Goal: Transaction & Acquisition: Purchase product/service

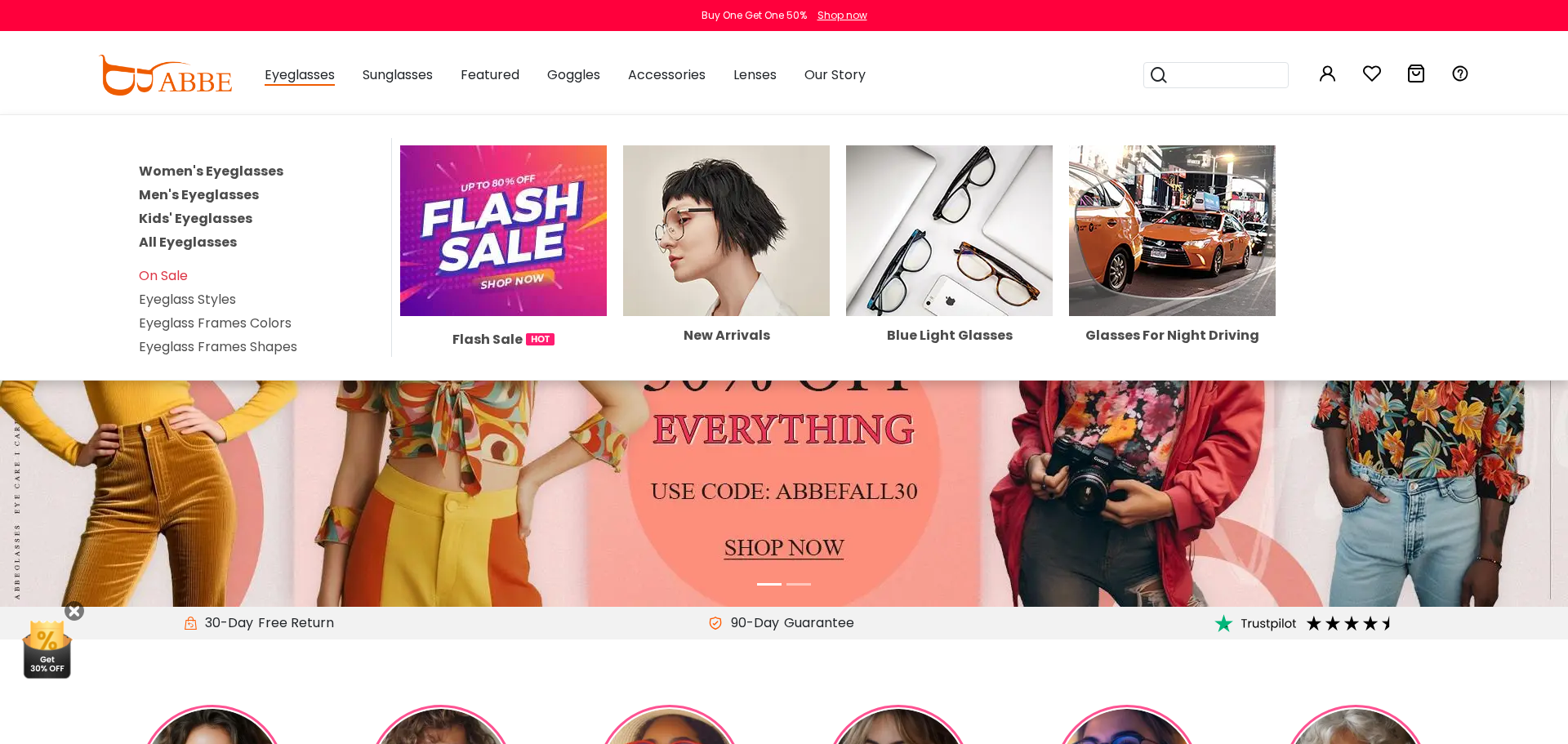
click at [208, 239] on link "All Eyeglasses" at bounding box center [188, 241] width 98 height 19
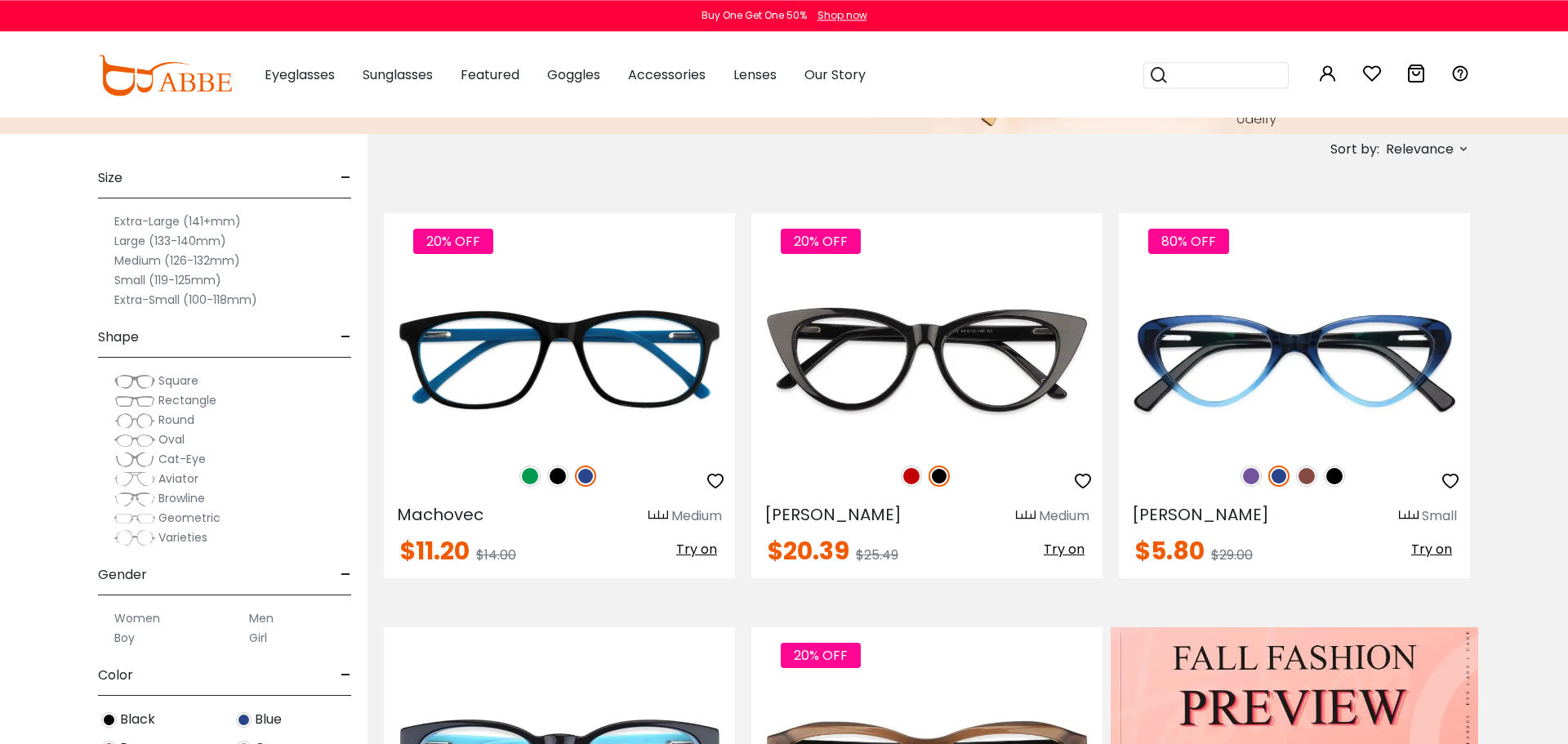
click at [214, 280] on label "Small (119-125mm)" at bounding box center [168, 280] width 107 height 20
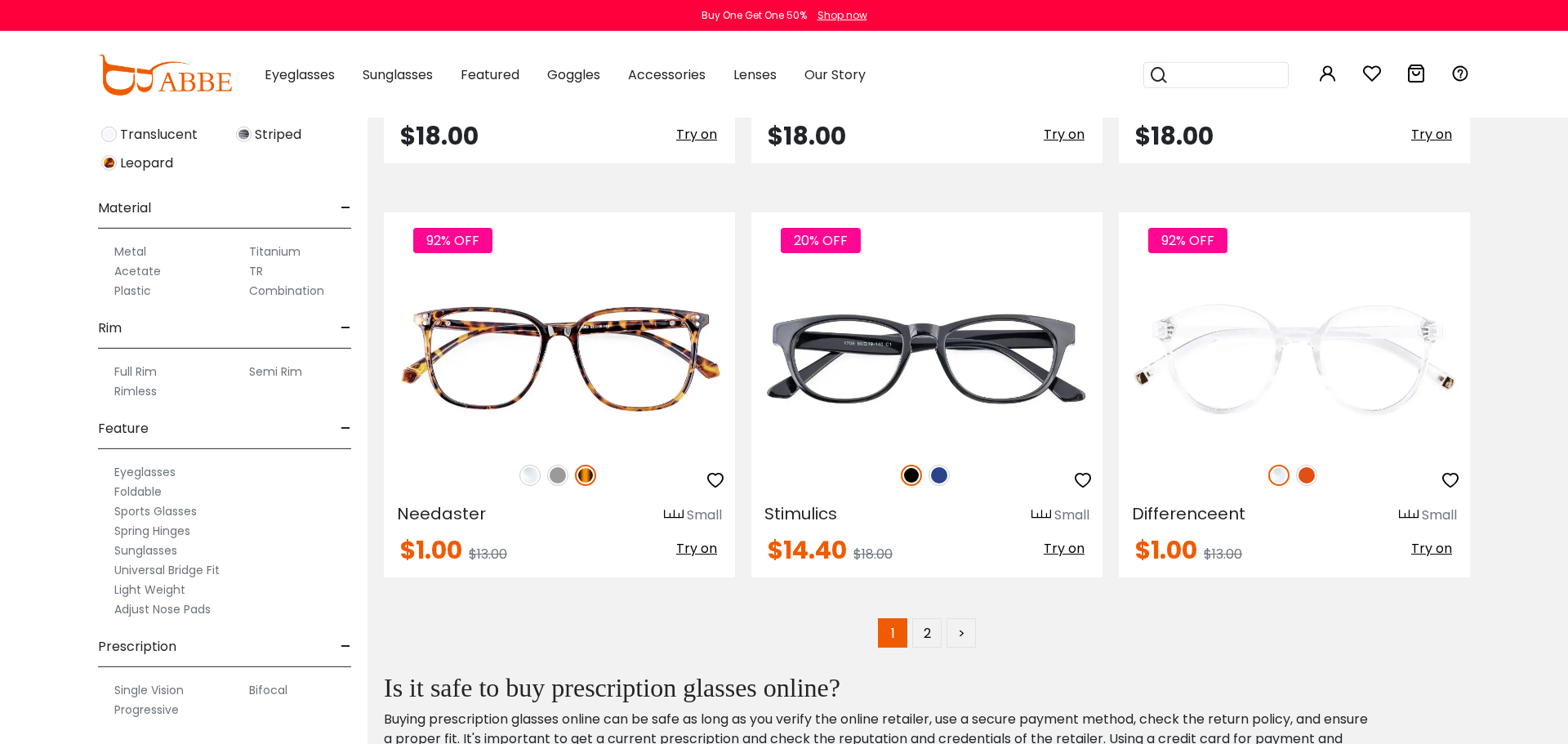
scroll to position [8192, 0]
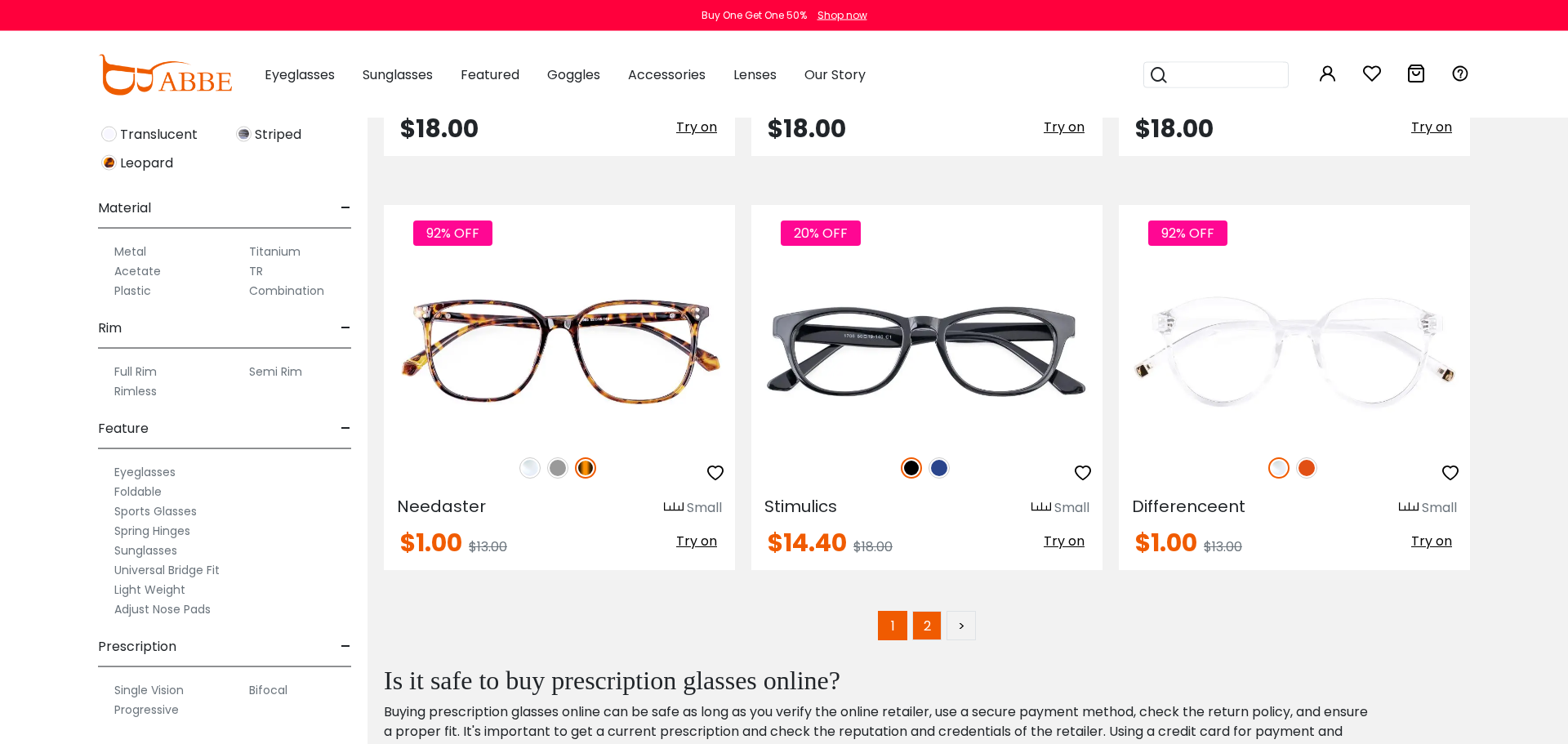
click at [922, 626] on link "2" at bounding box center [927, 626] width 30 height 30
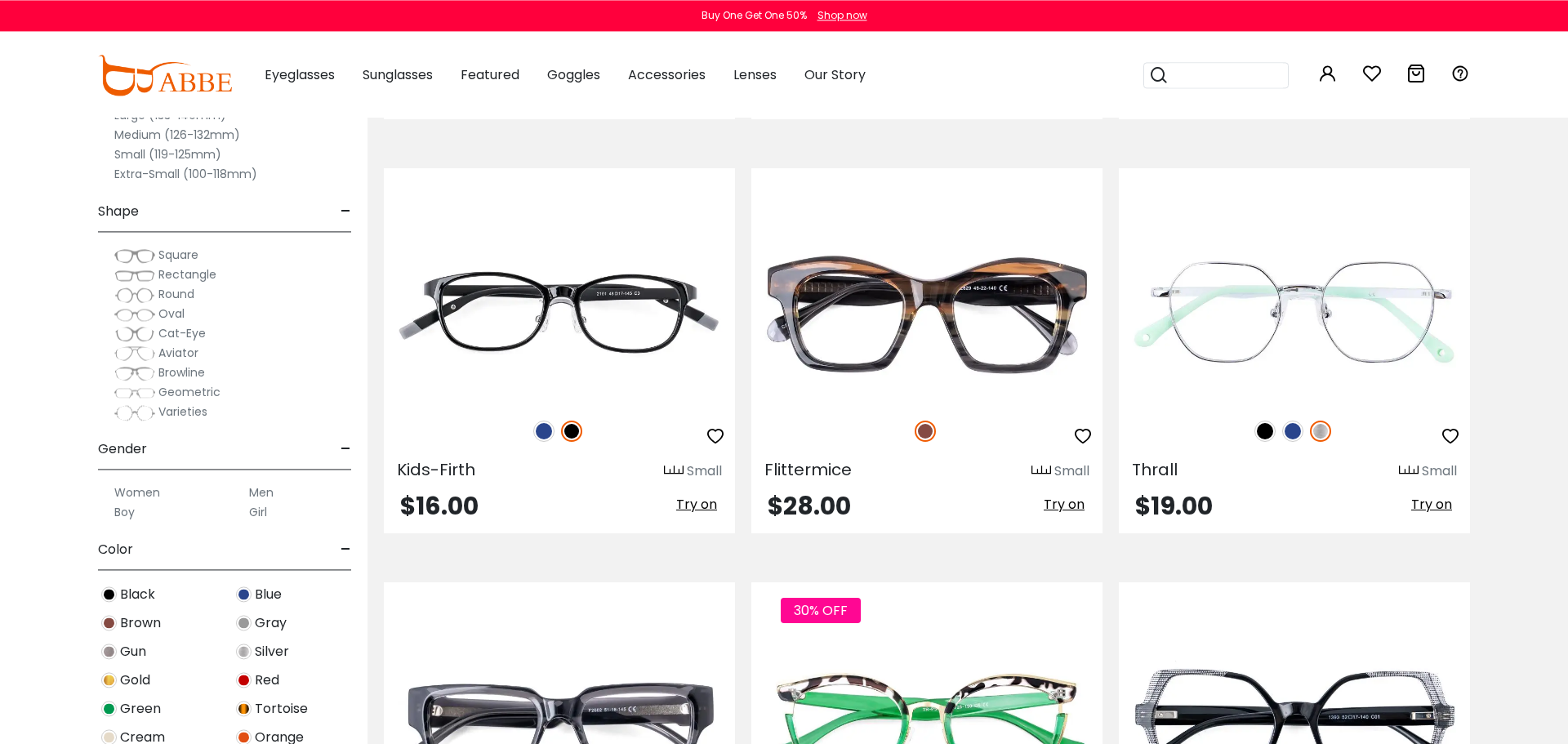
scroll to position [2397, 0]
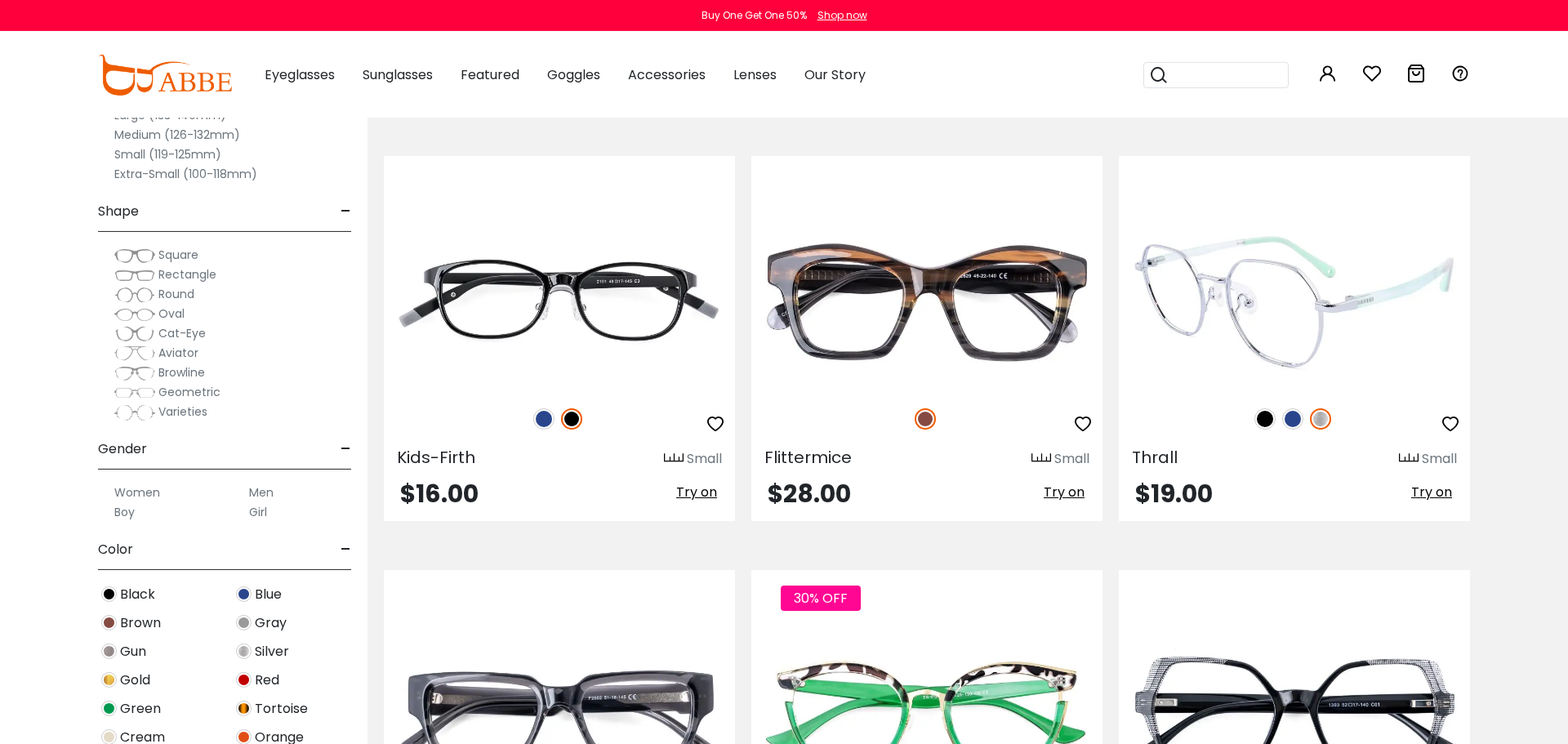
click at [1269, 419] on img at bounding box center [1265, 418] width 21 height 21
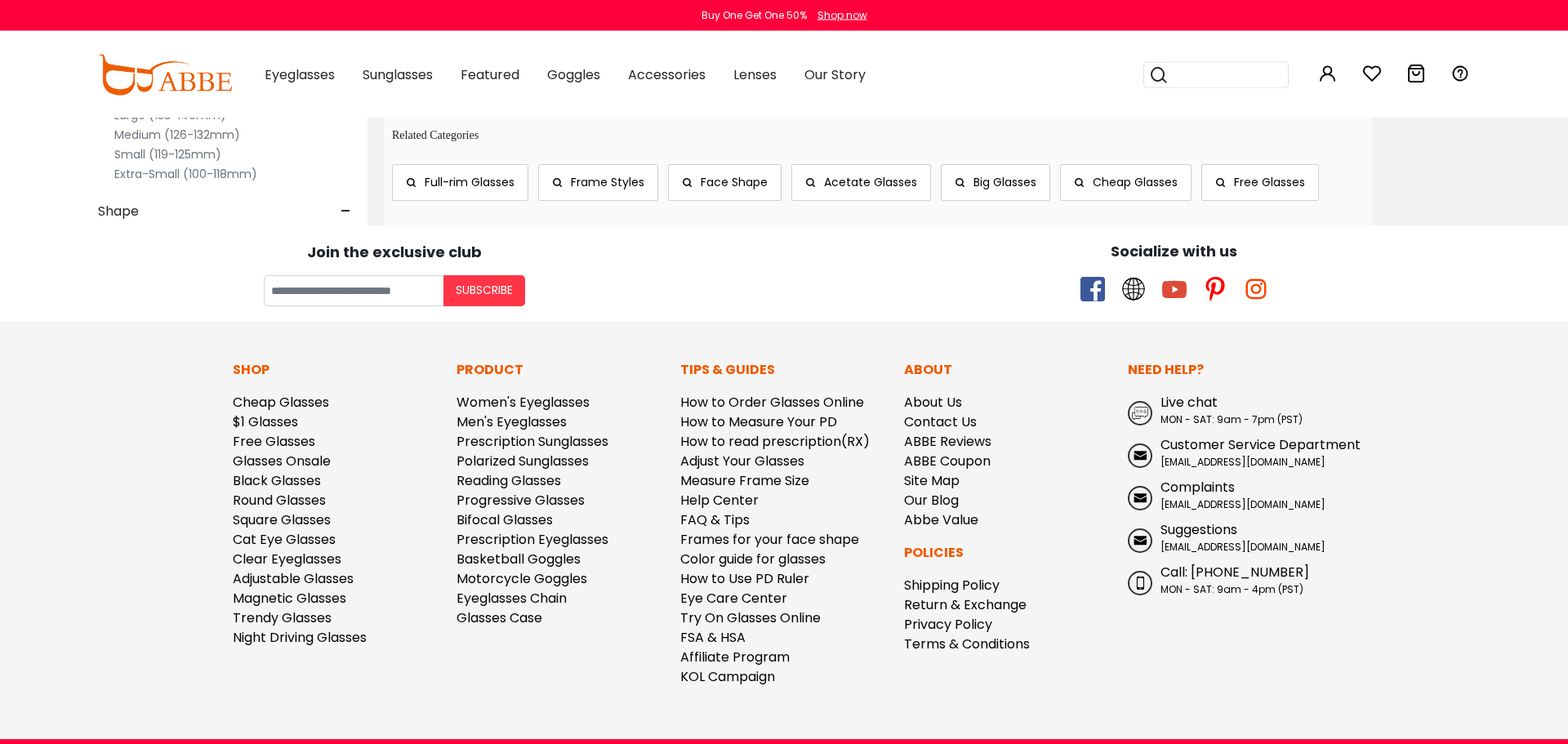
scroll to position [4999, 0]
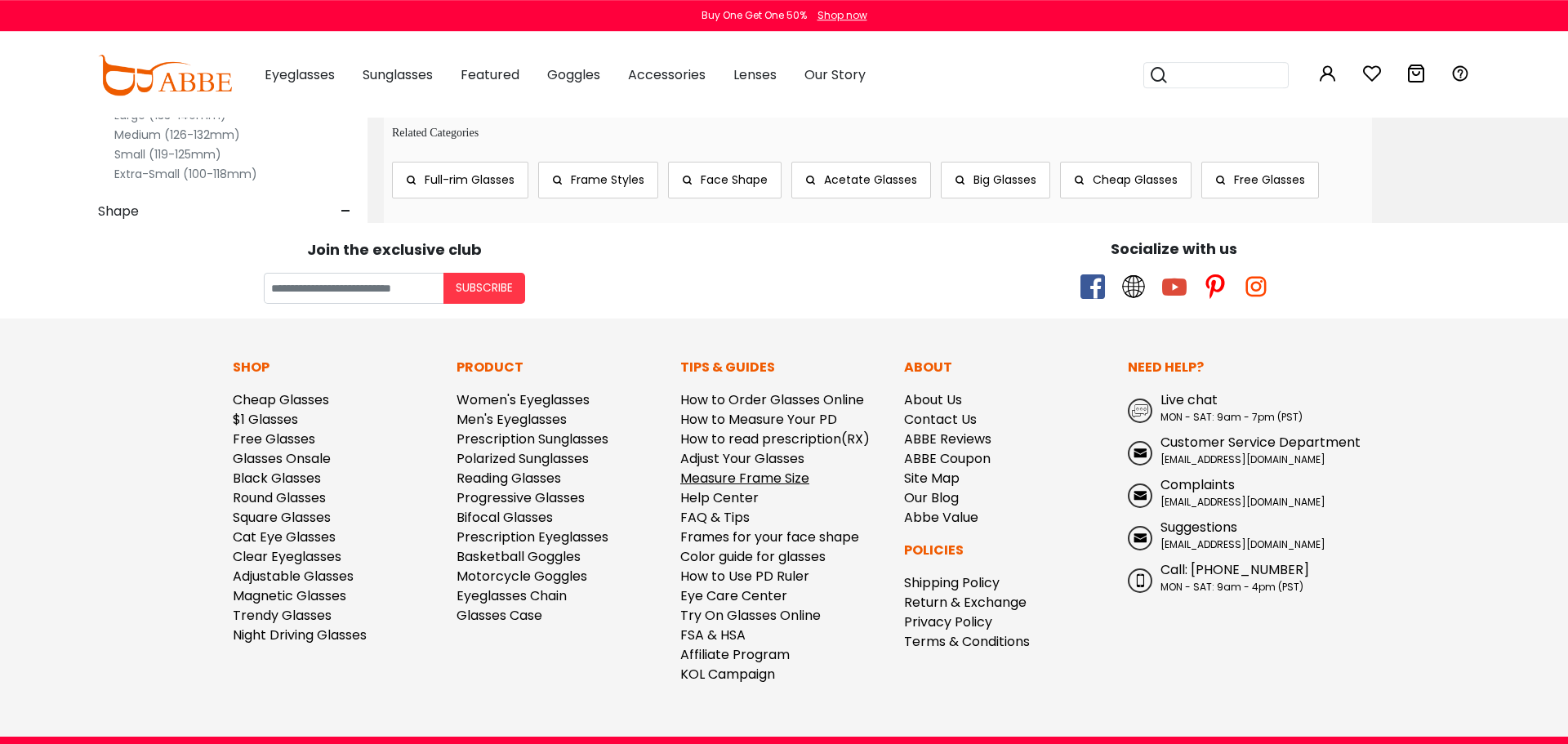
click at [789, 488] on link "Measure Frame Size" at bounding box center [745, 478] width 129 height 19
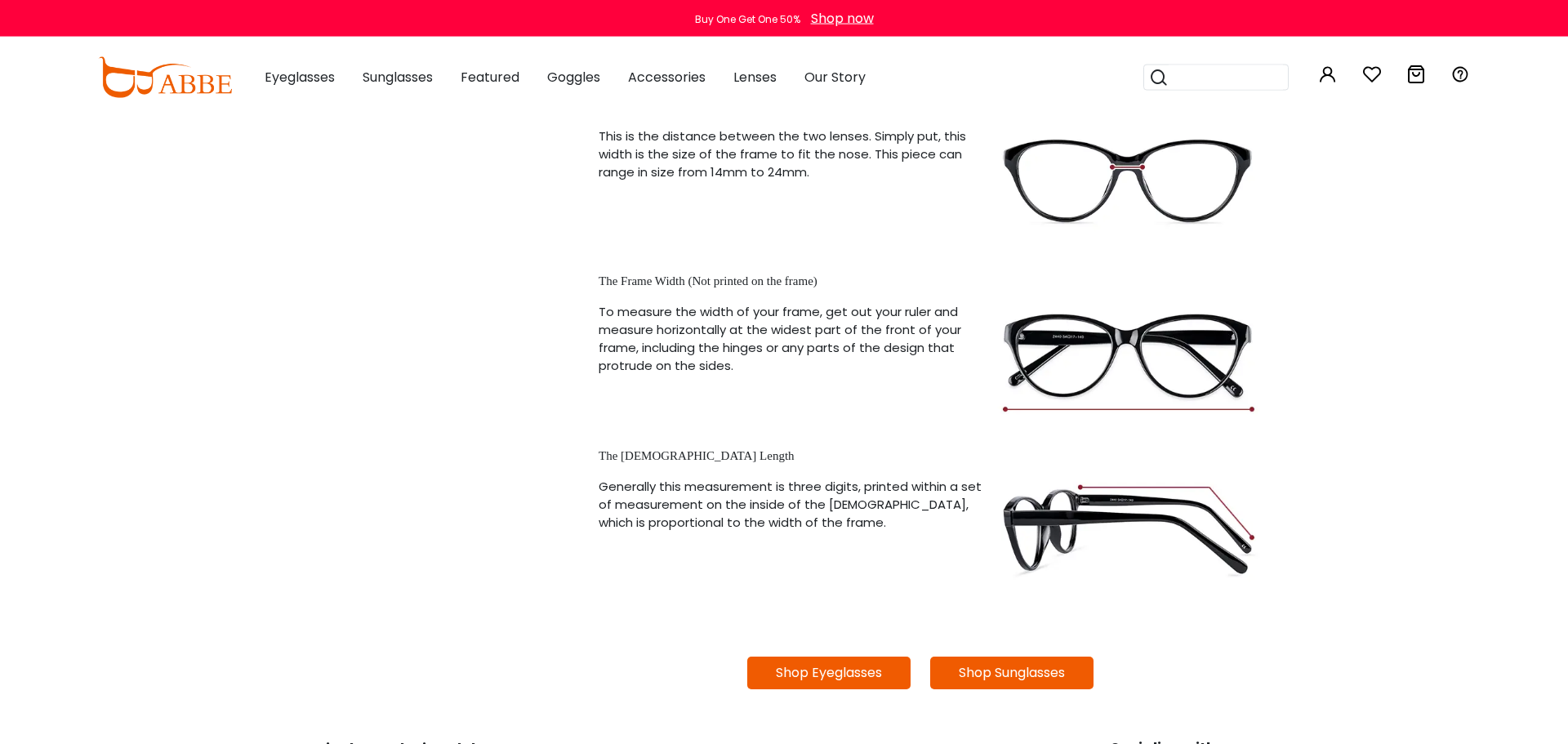
scroll to position [902, 0]
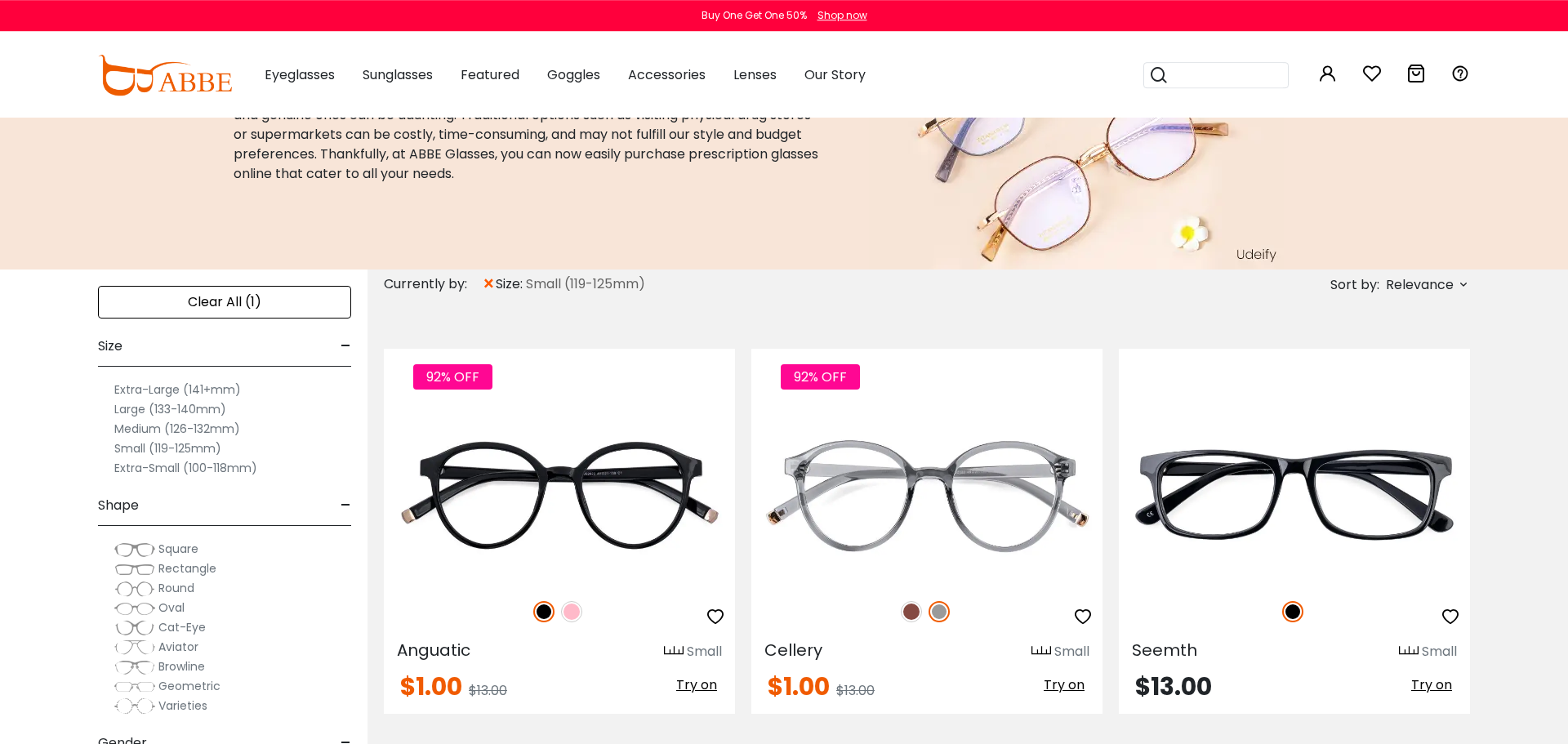
scroll to position [140, 0]
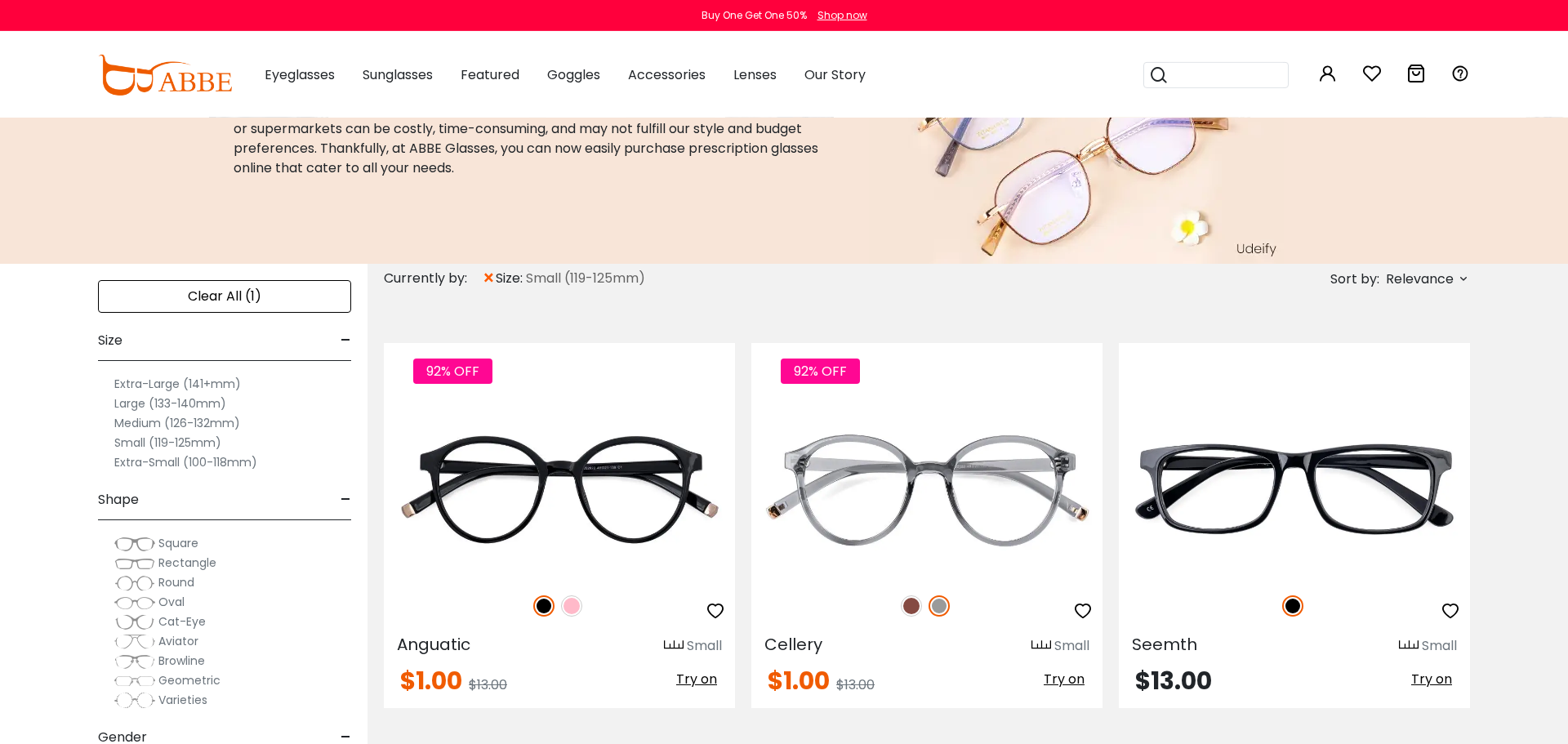
click at [175, 420] on label "Medium (126-132mm)" at bounding box center [177, 423] width 126 height 20
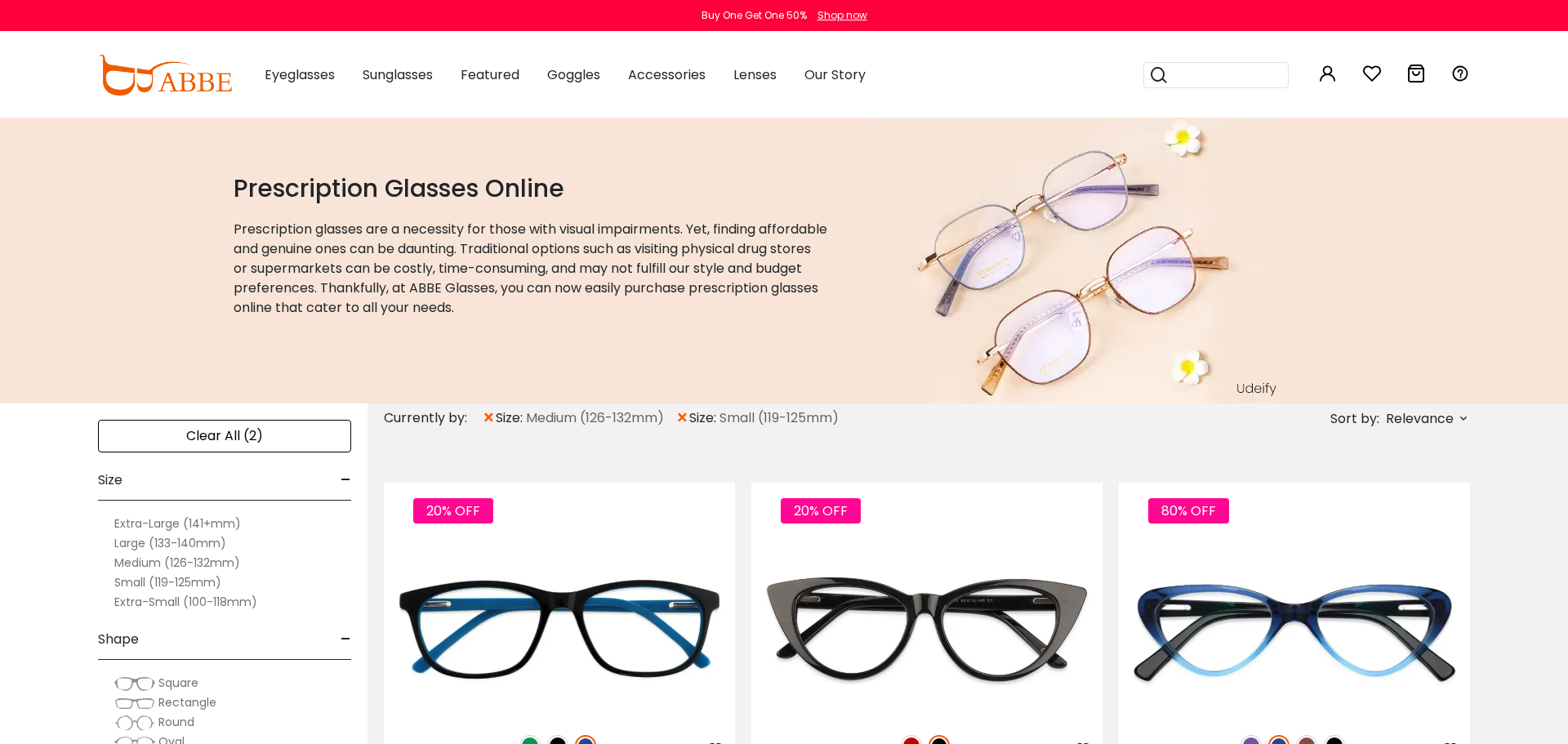
click at [685, 418] on span "×" at bounding box center [683, 418] width 14 height 30
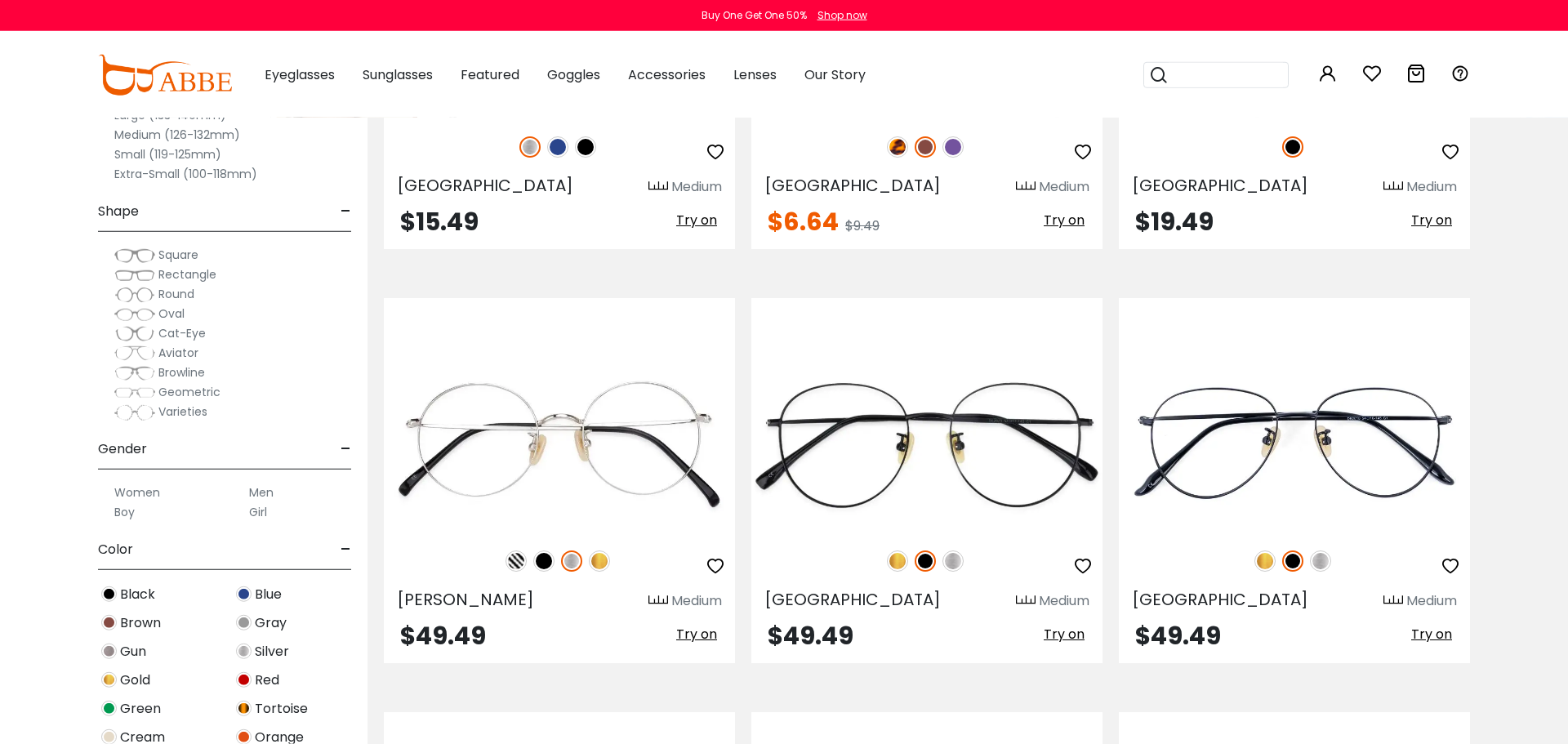
scroll to position [7361, 0]
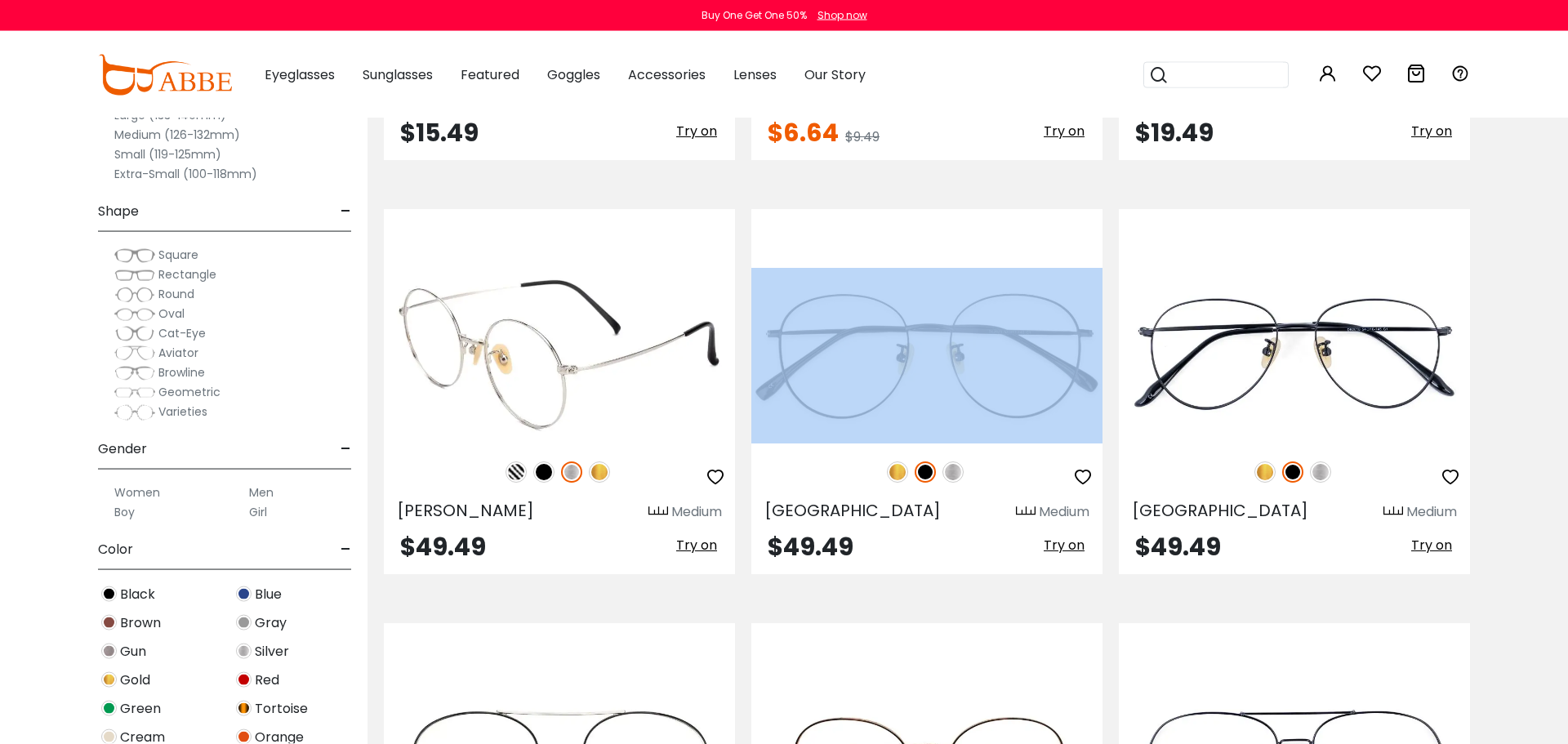
click at [604, 475] on img at bounding box center [599, 471] width 21 height 21
click at [544, 477] on img at bounding box center [544, 471] width 21 height 21
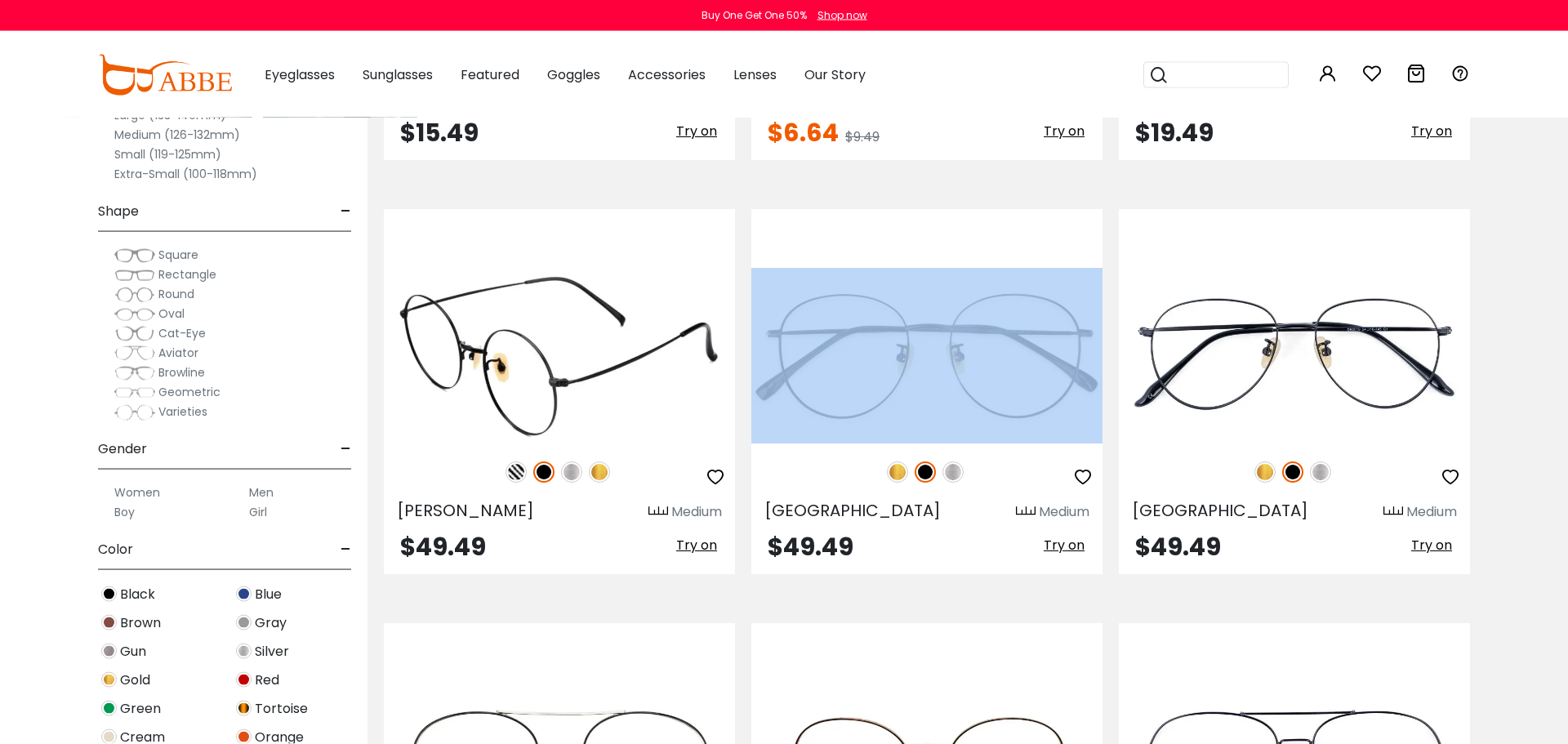
click at [513, 474] on img at bounding box center [516, 471] width 21 height 21
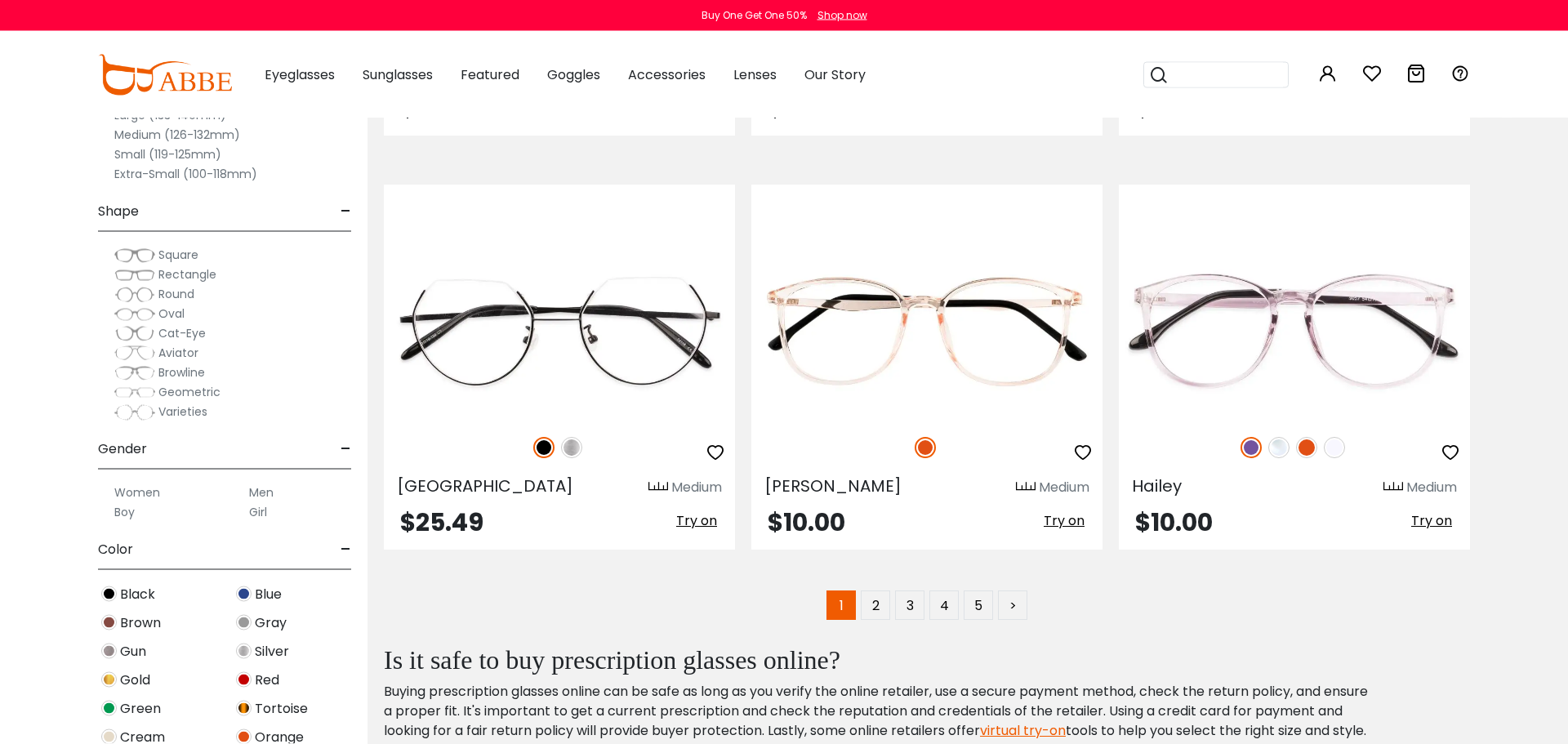
scroll to position [8202, 0]
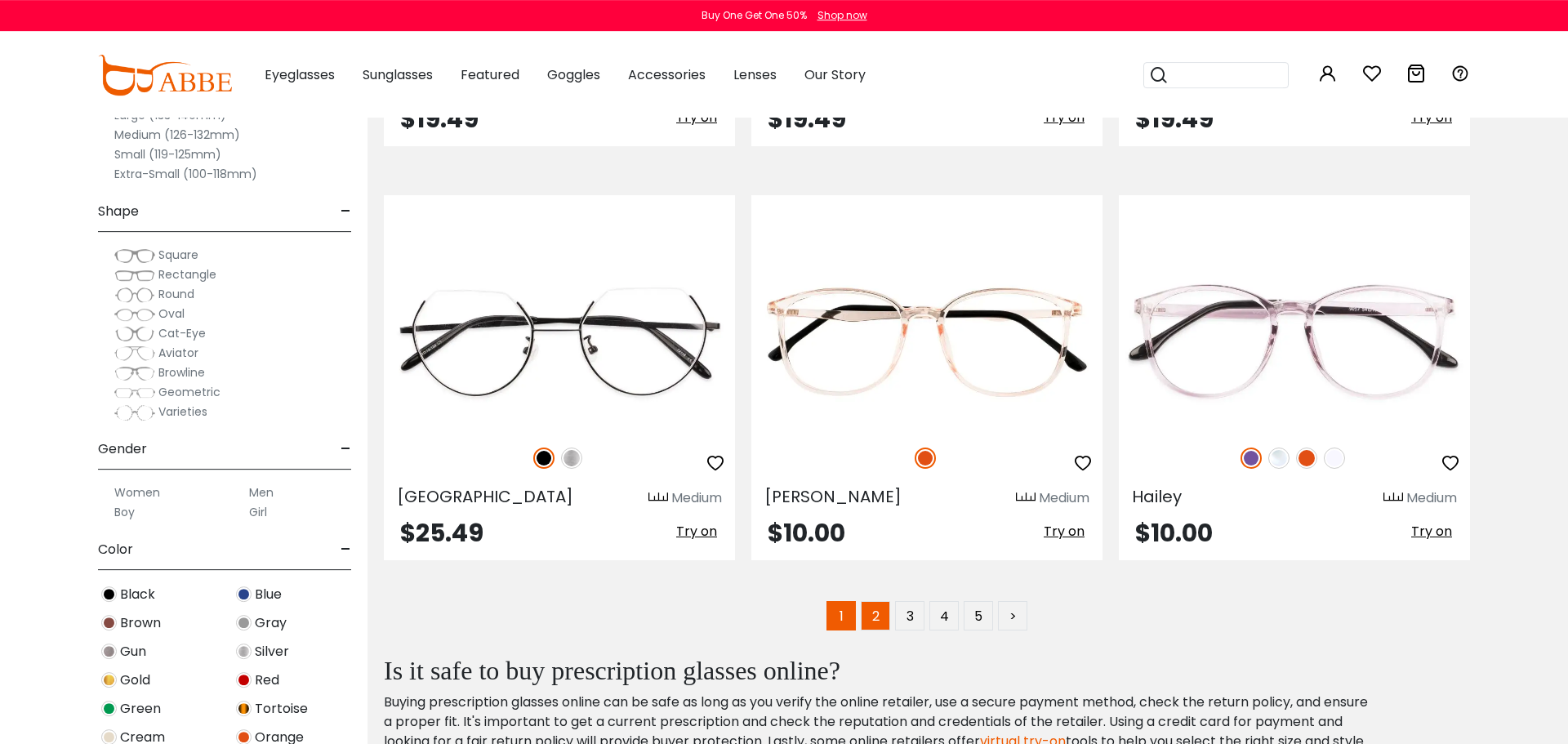
click at [874, 624] on link "2" at bounding box center [876, 616] width 30 height 30
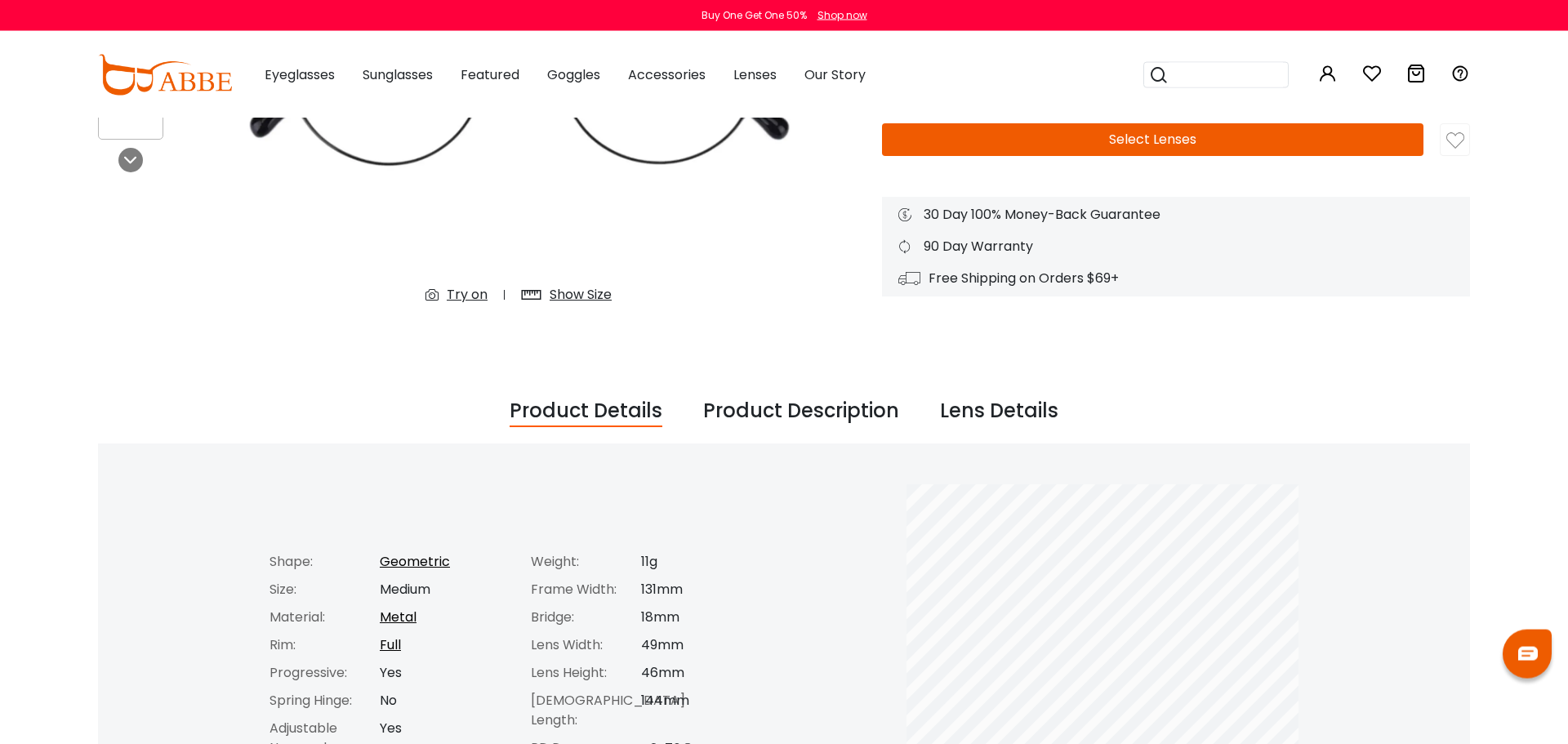
scroll to position [408, 0]
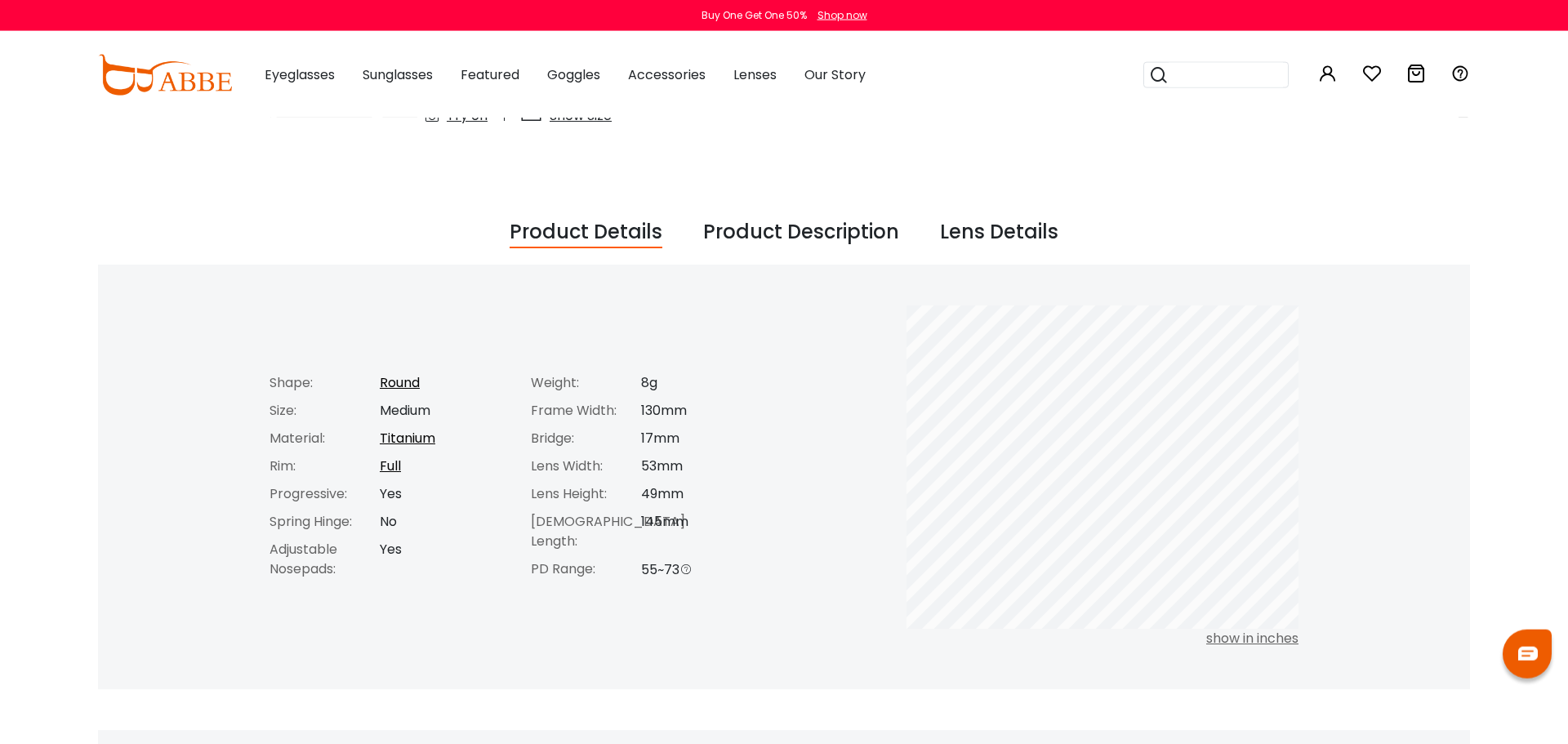
scroll to position [543, 0]
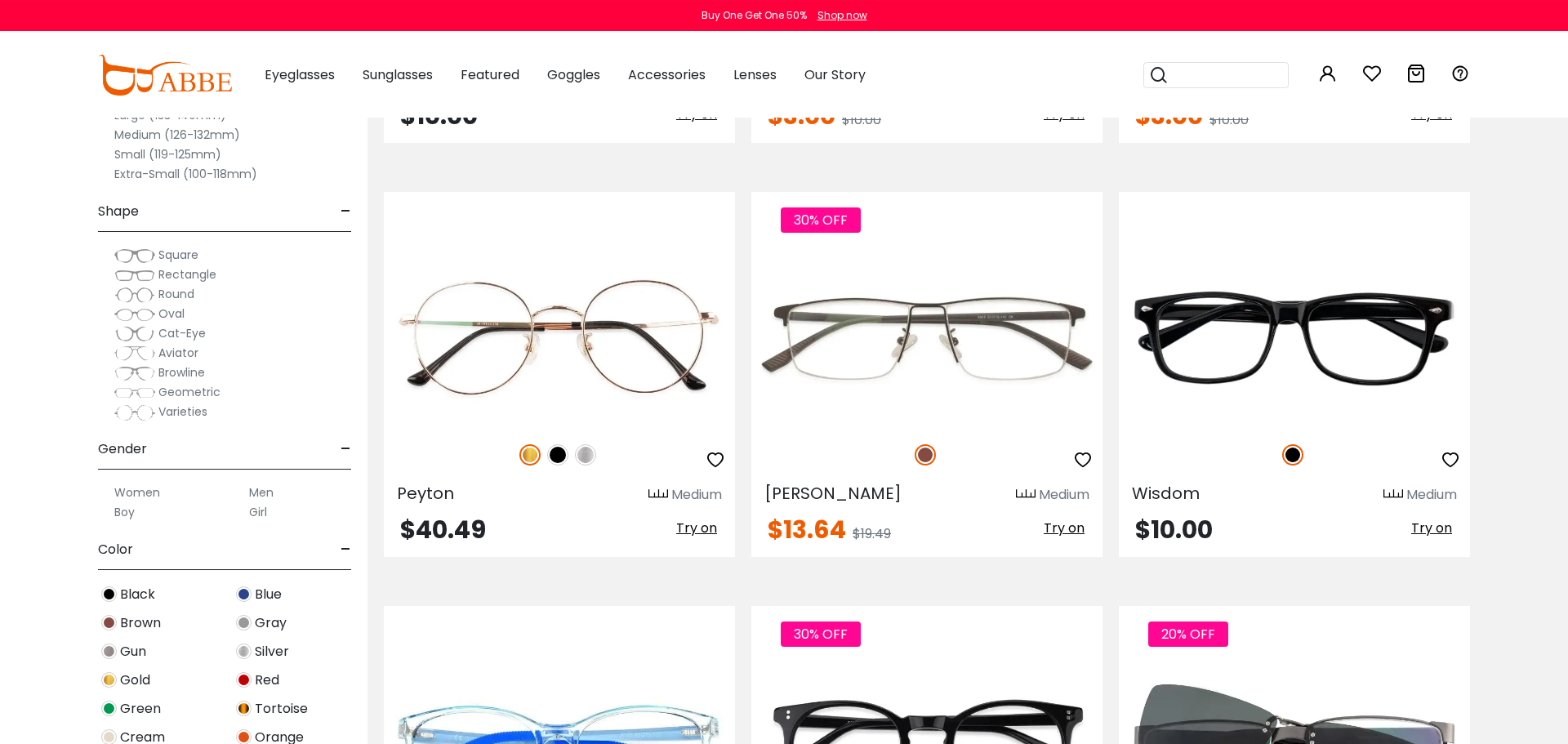
scroll to position [709, 0]
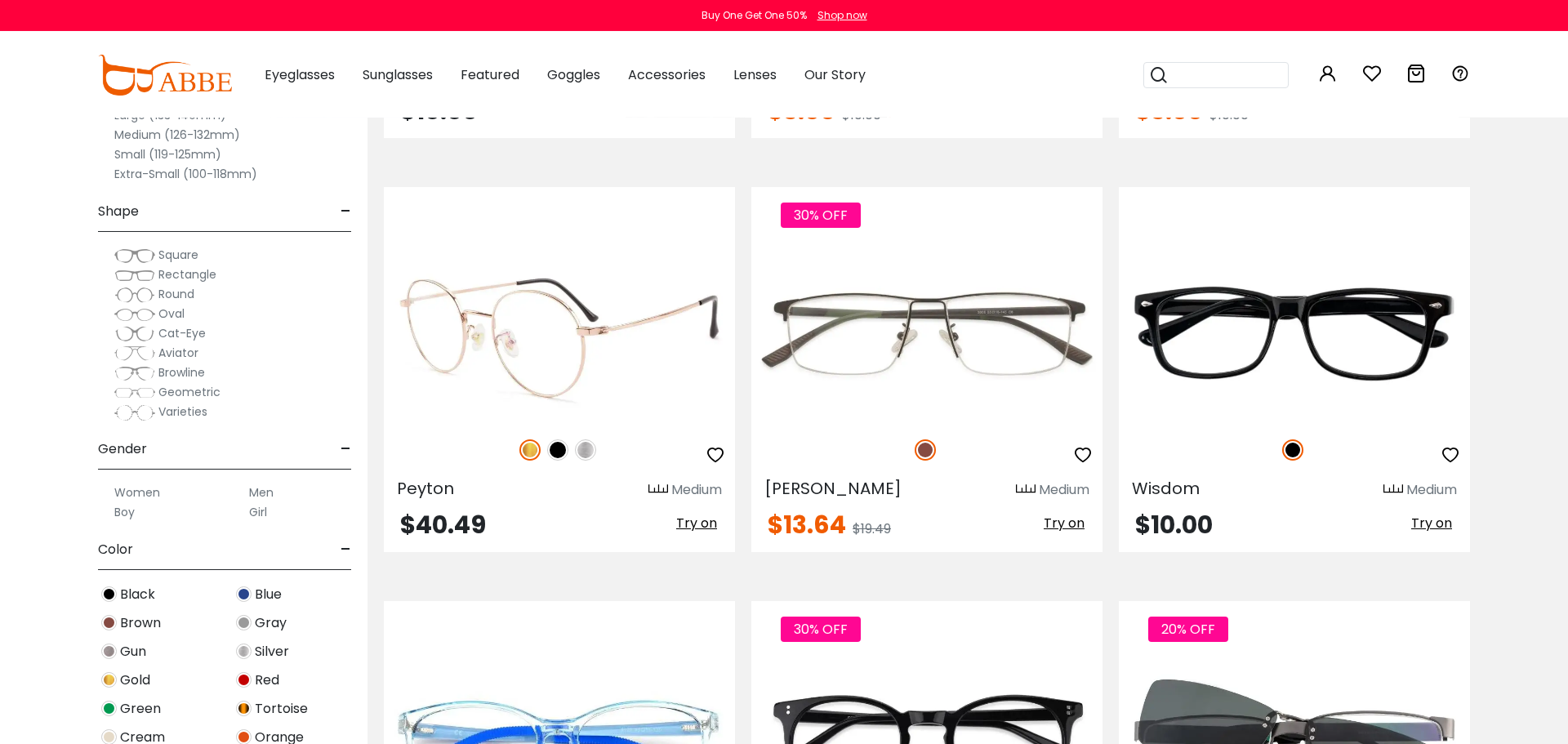
click at [584, 449] on img at bounding box center [585, 449] width 21 height 21
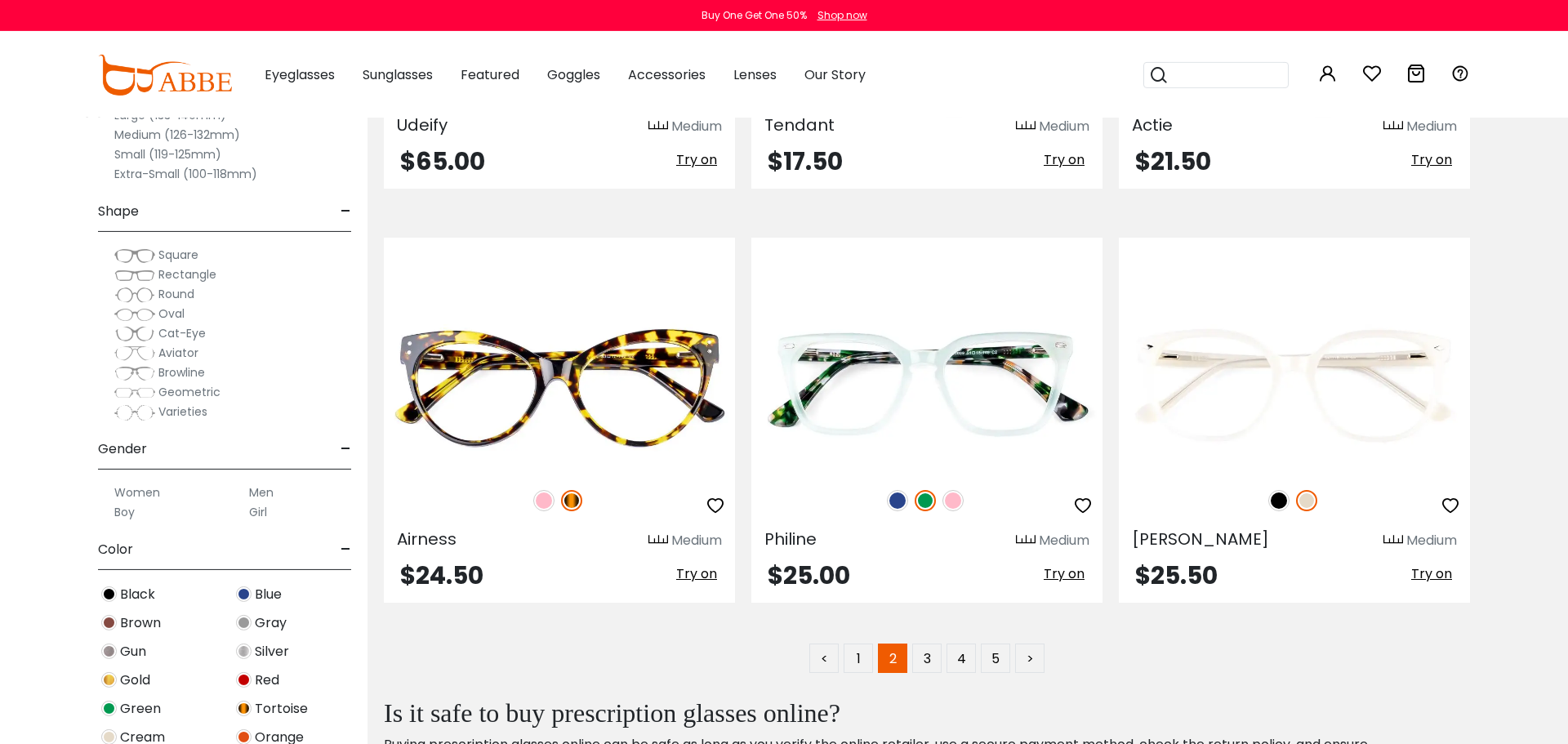
scroll to position [8118, 0]
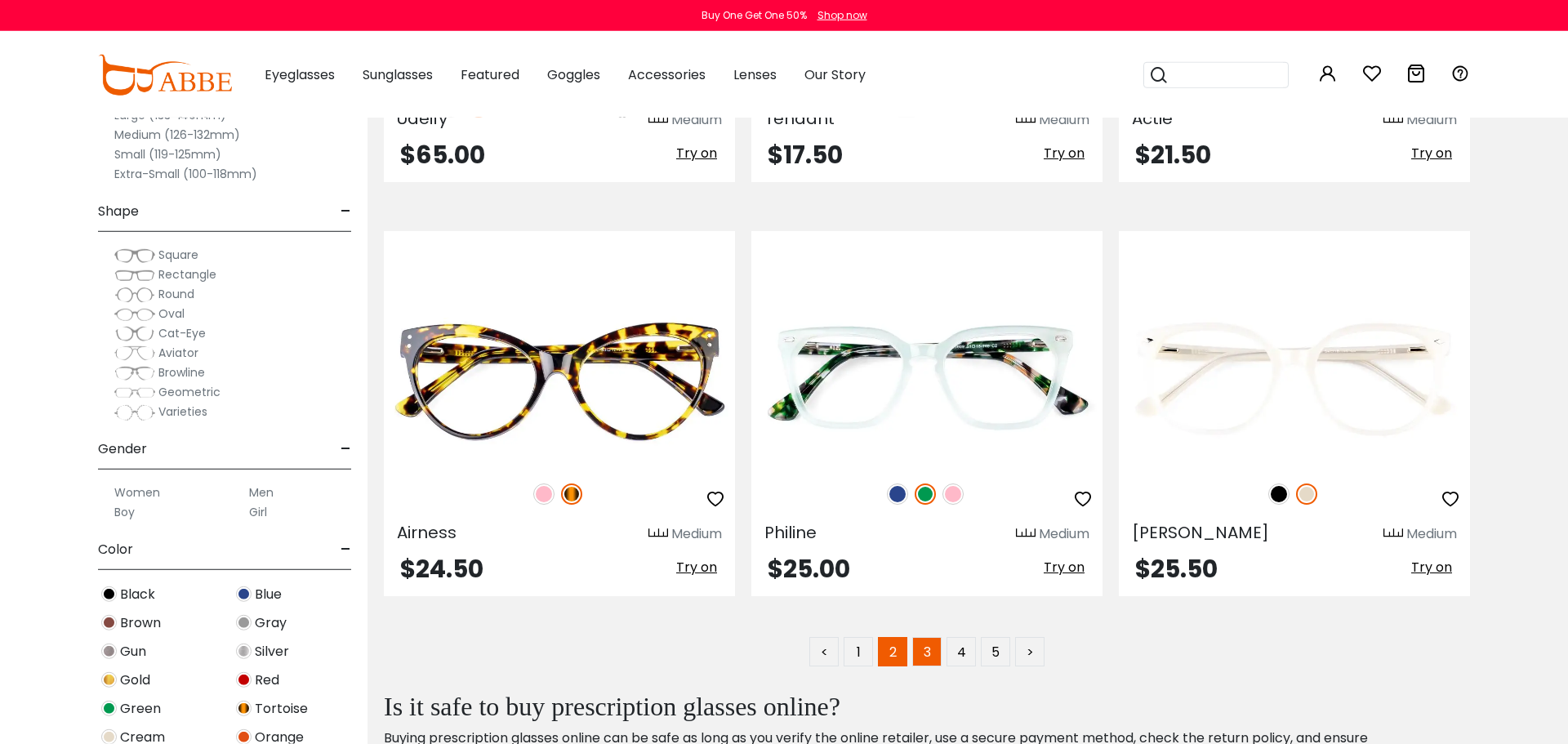
click at [927, 653] on link "3" at bounding box center [927, 652] width 30 height 30
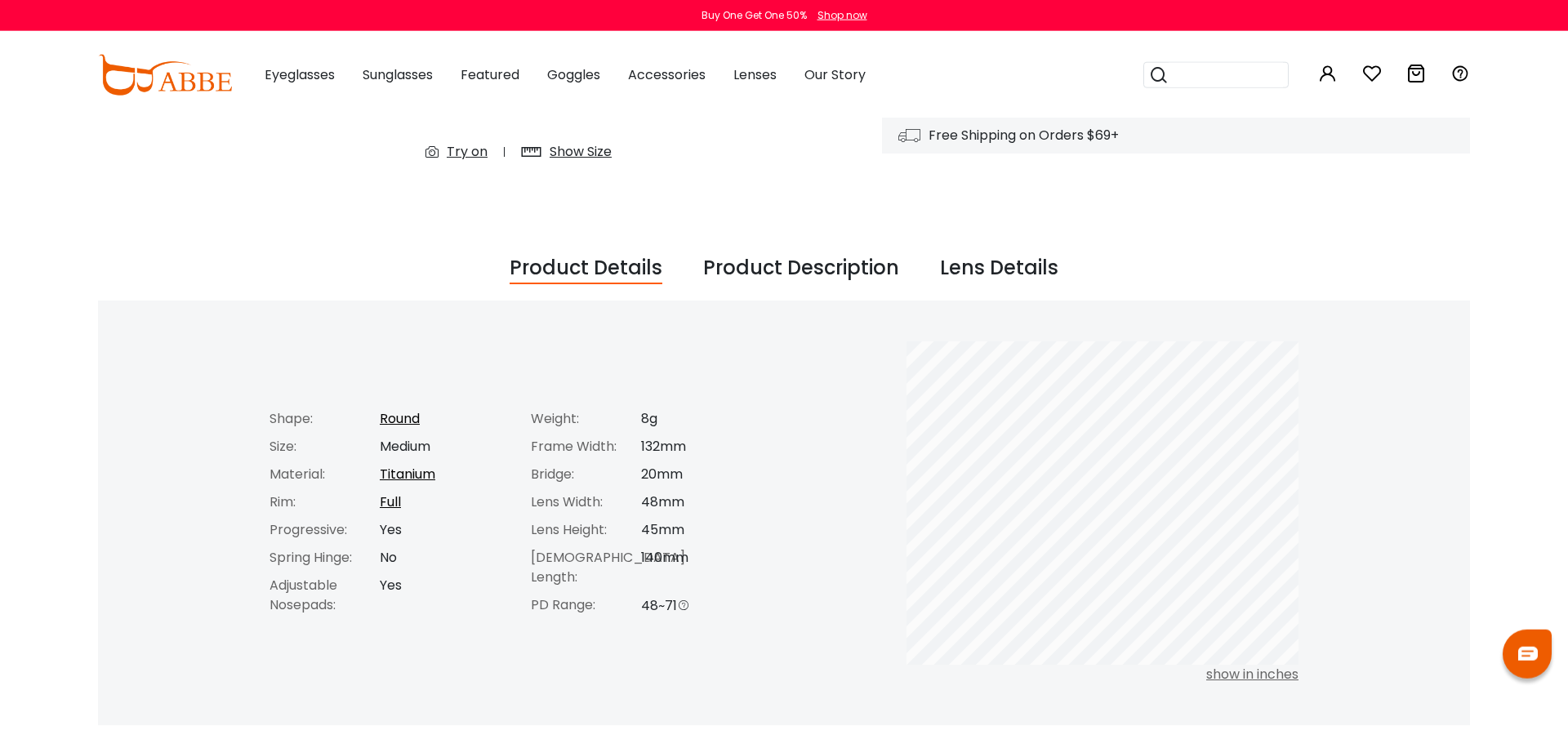
scroll to position [510, 0]
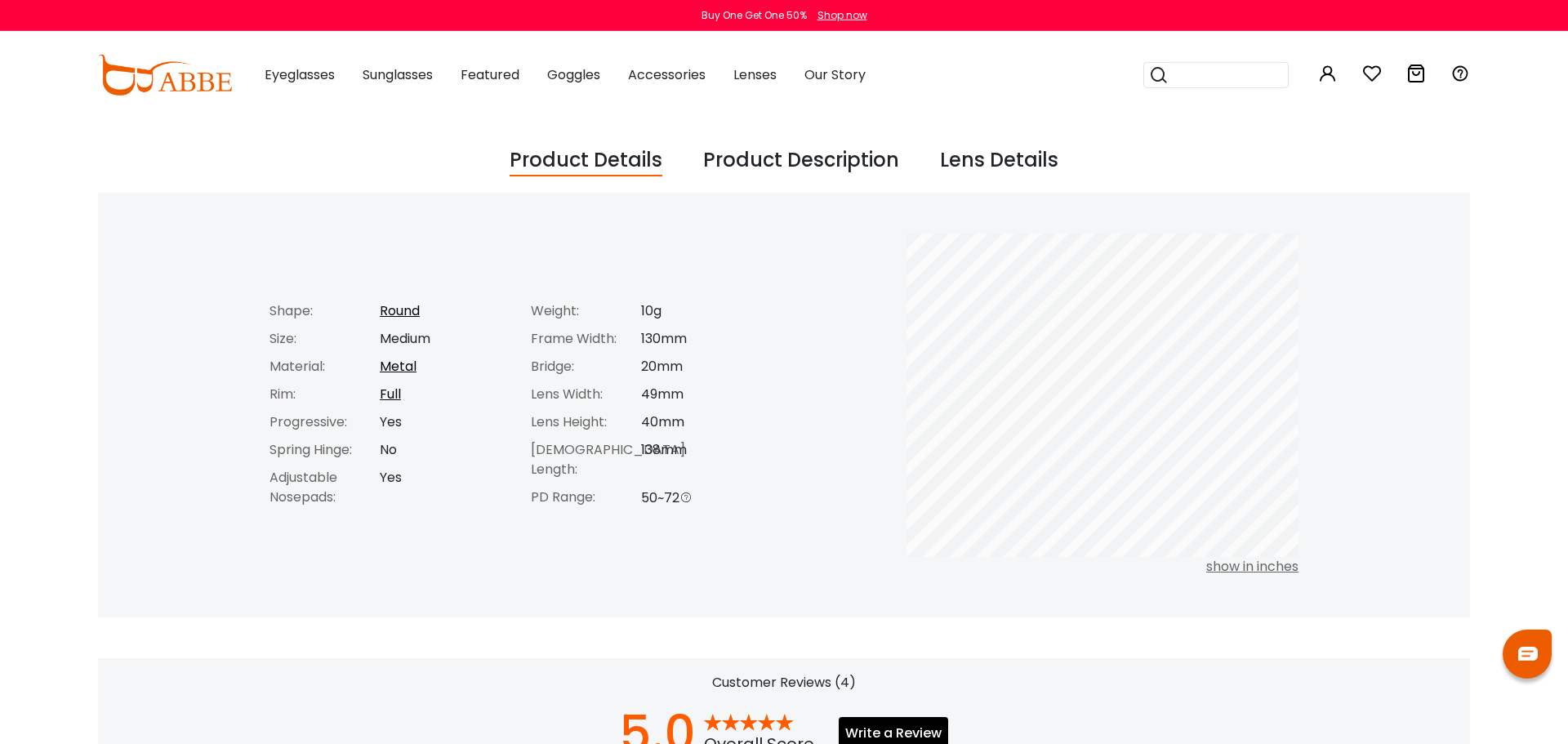
scroll to position [612, 0]
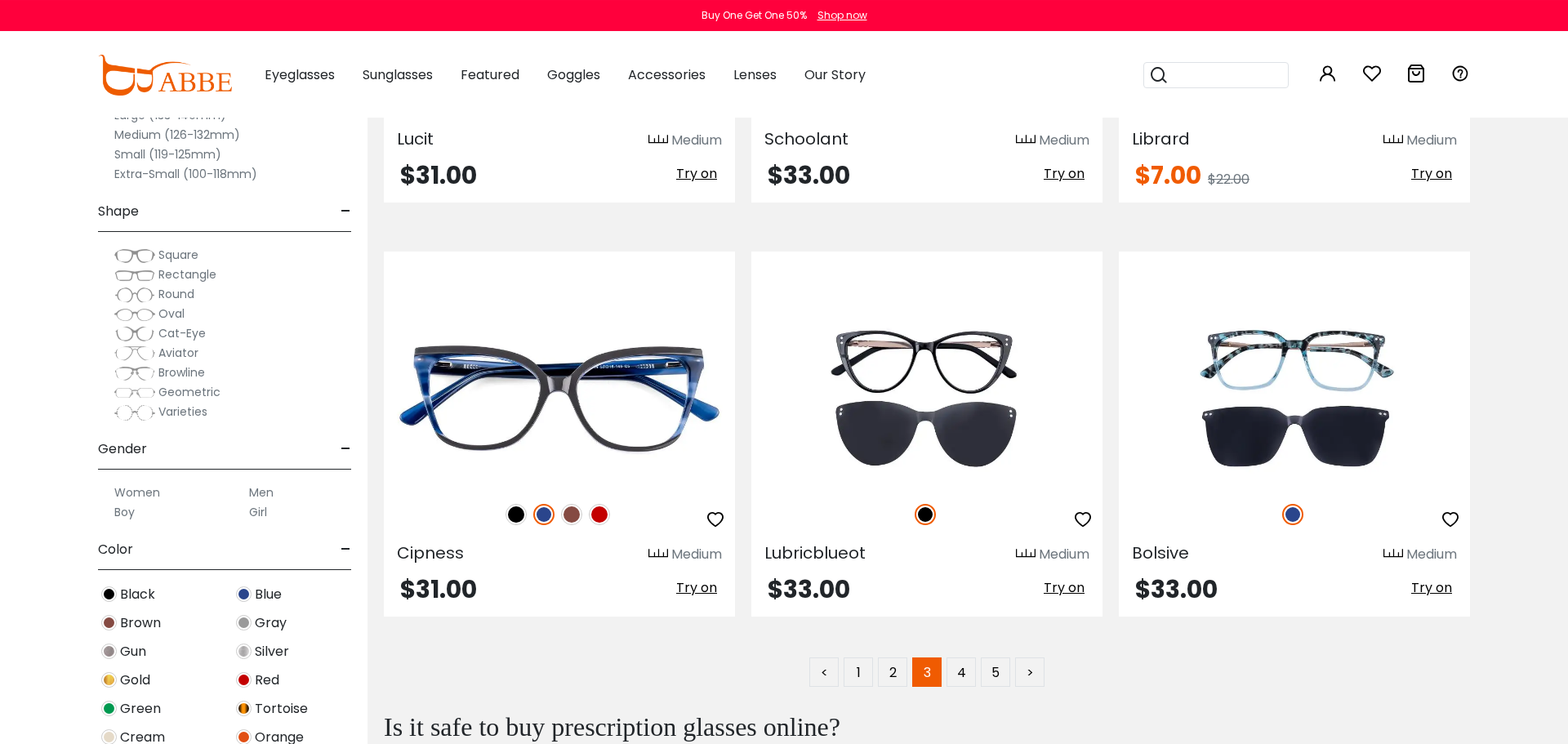
scroll to position [8185, 0]
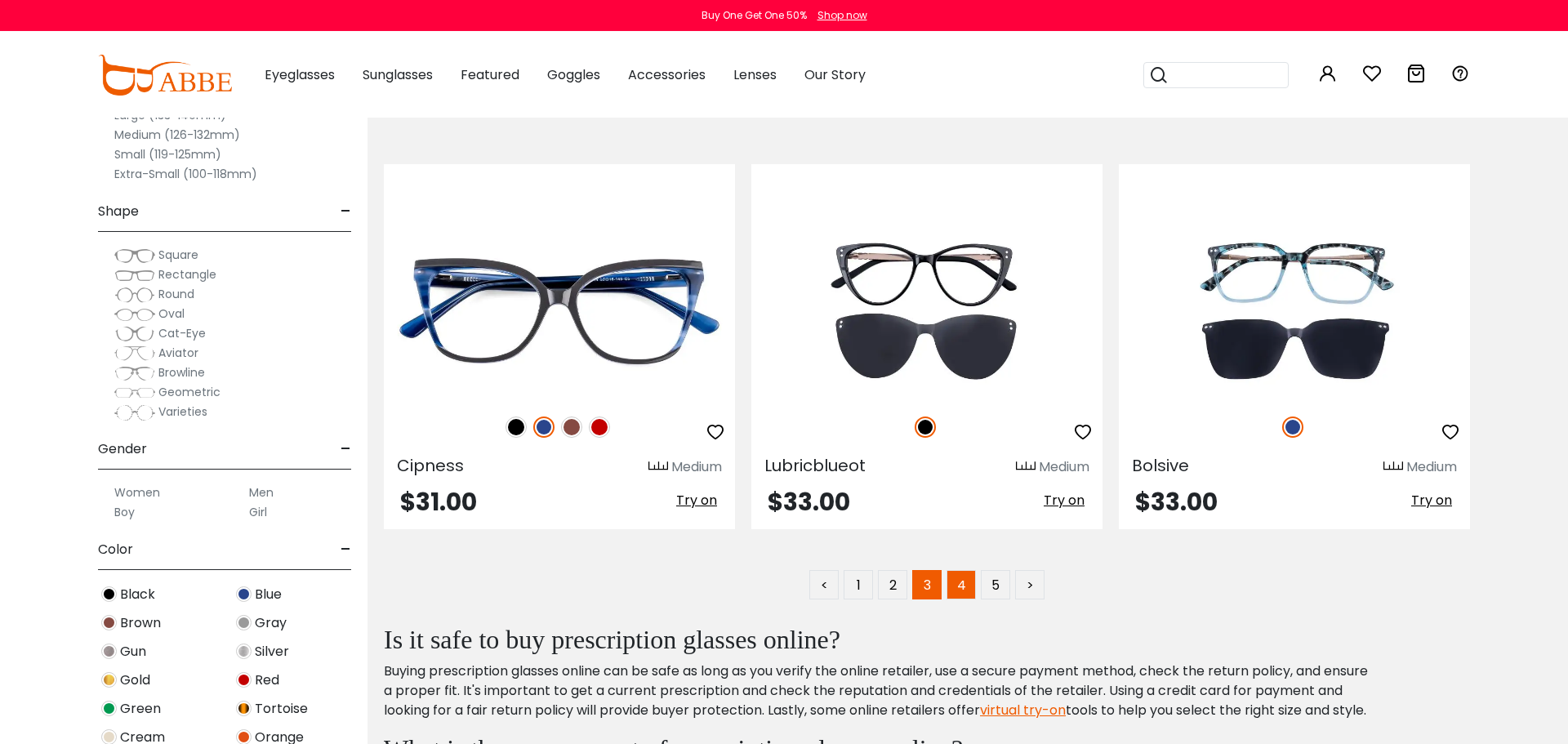
click at [971, 581] on link "4" at bounding box center [962, 585] width 30 height 30
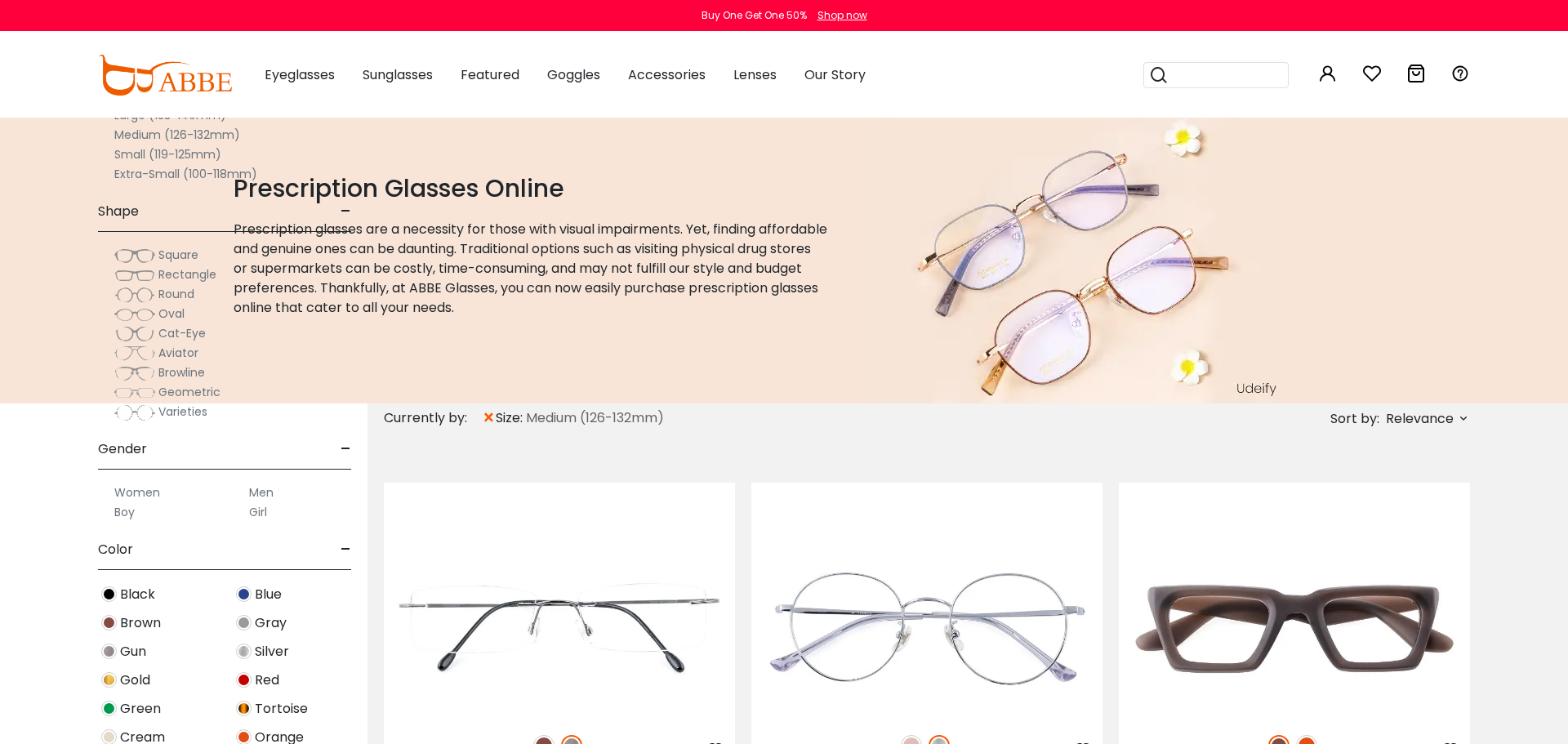
scroll to position [356, 0]
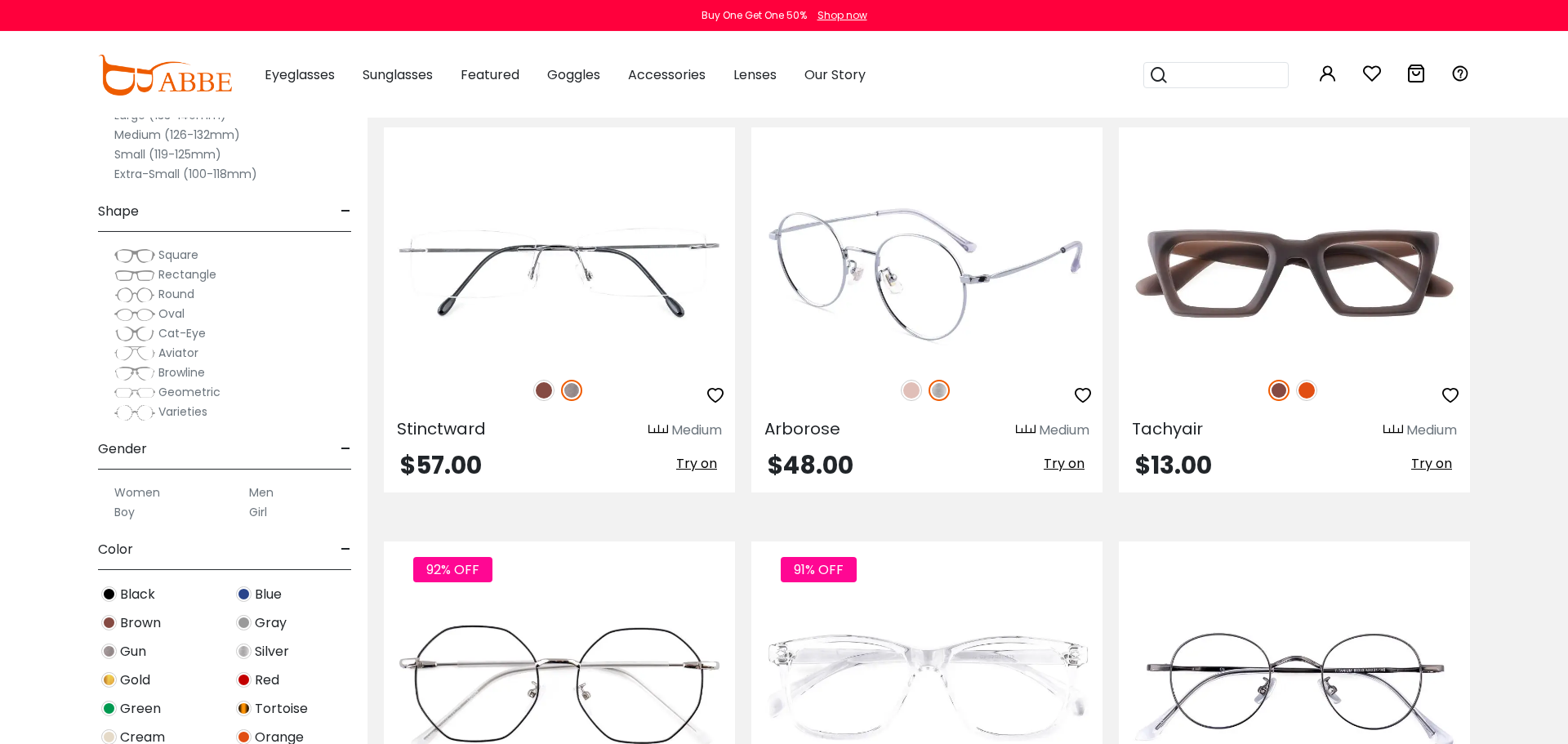
click at [911, 392] on img at bounding box center [911, 389] width 21 height 21
click at [939, 384] on img at bounding box center [939, 389] width 21 height 21
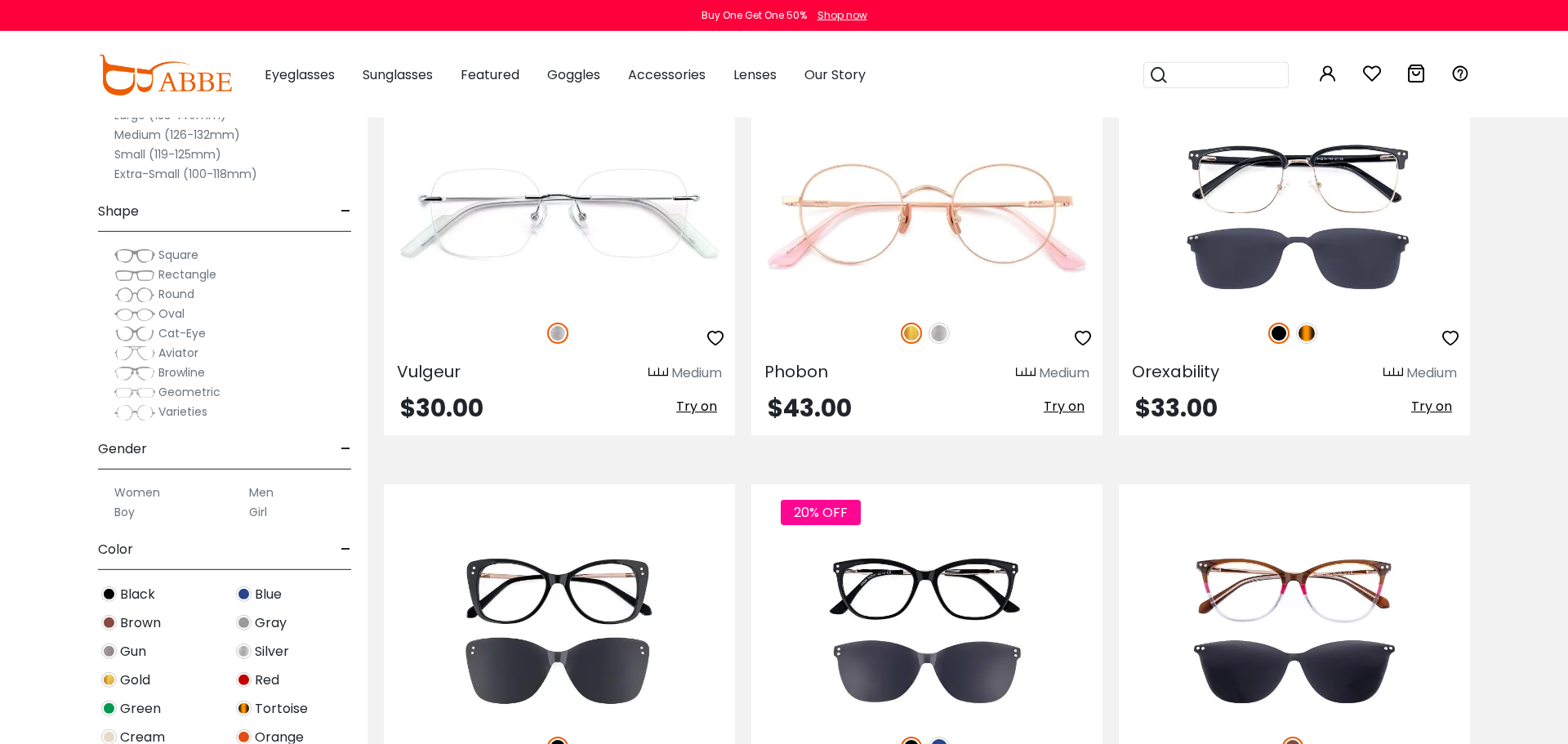
scroll to position [1683, 0]
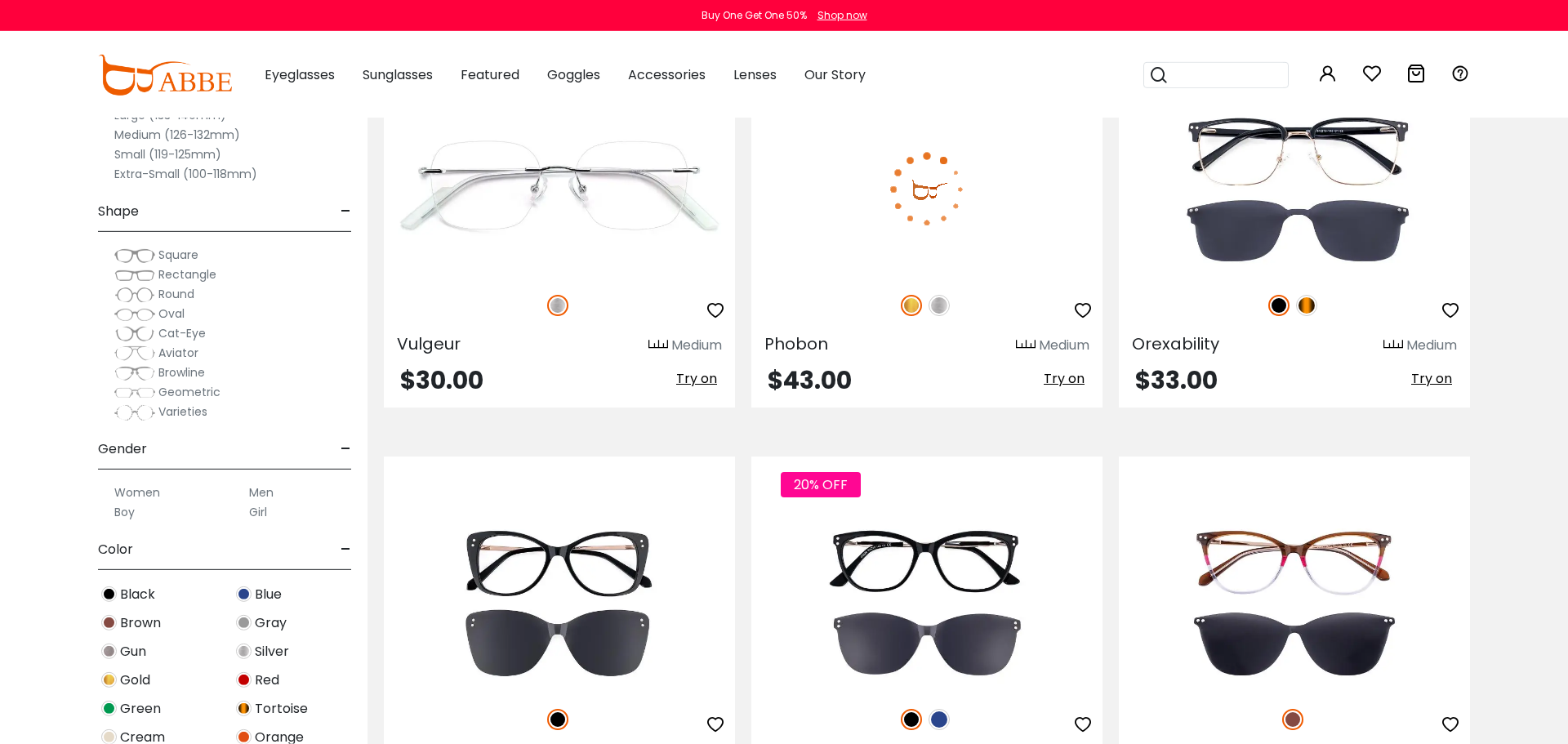
click at [943, 301] on img at bounding box center [939, 305] width 21 height 21
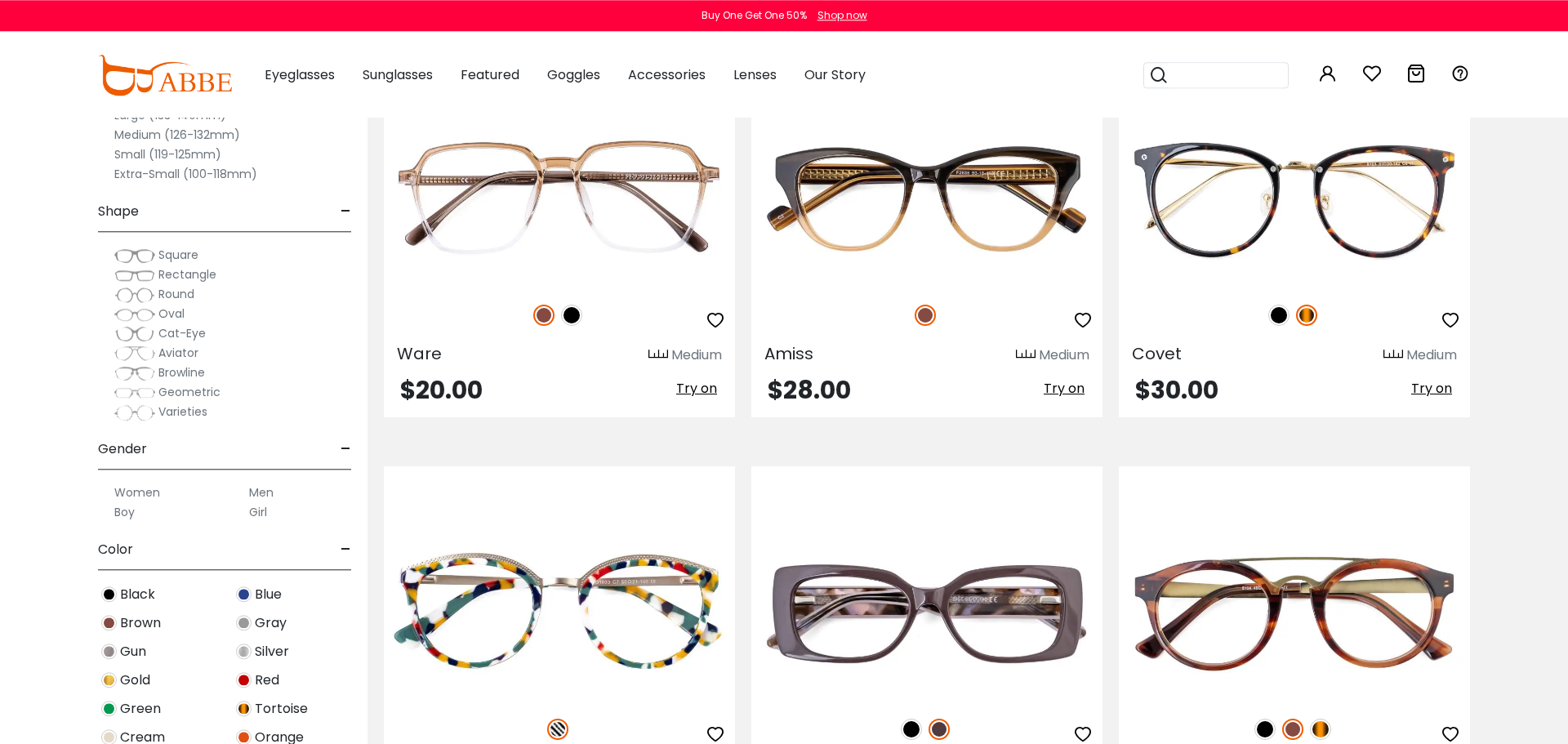
scroll to position [5397, 0]
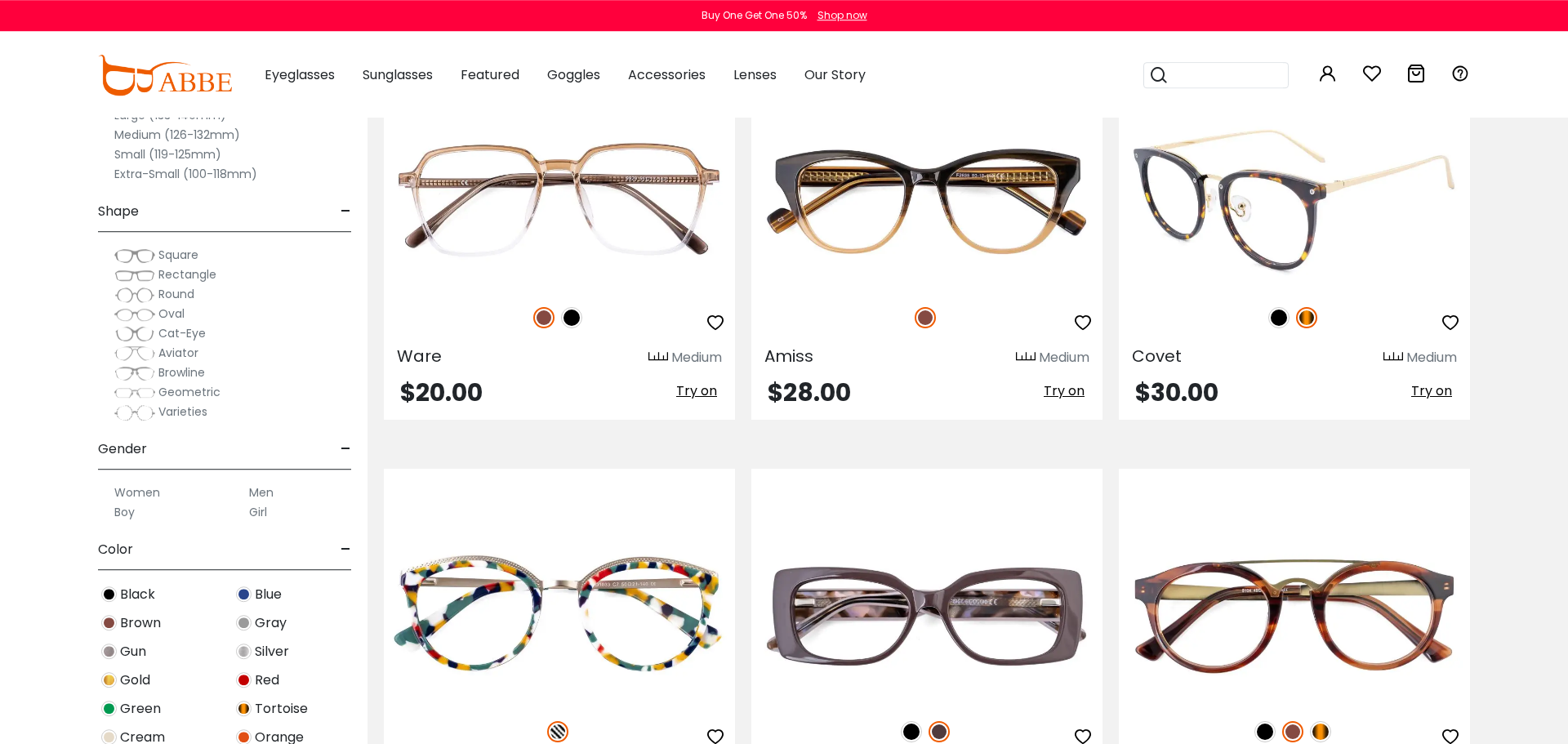
click at [1273, 322] on img at bounding box center [1279, 317] width 21 height 21
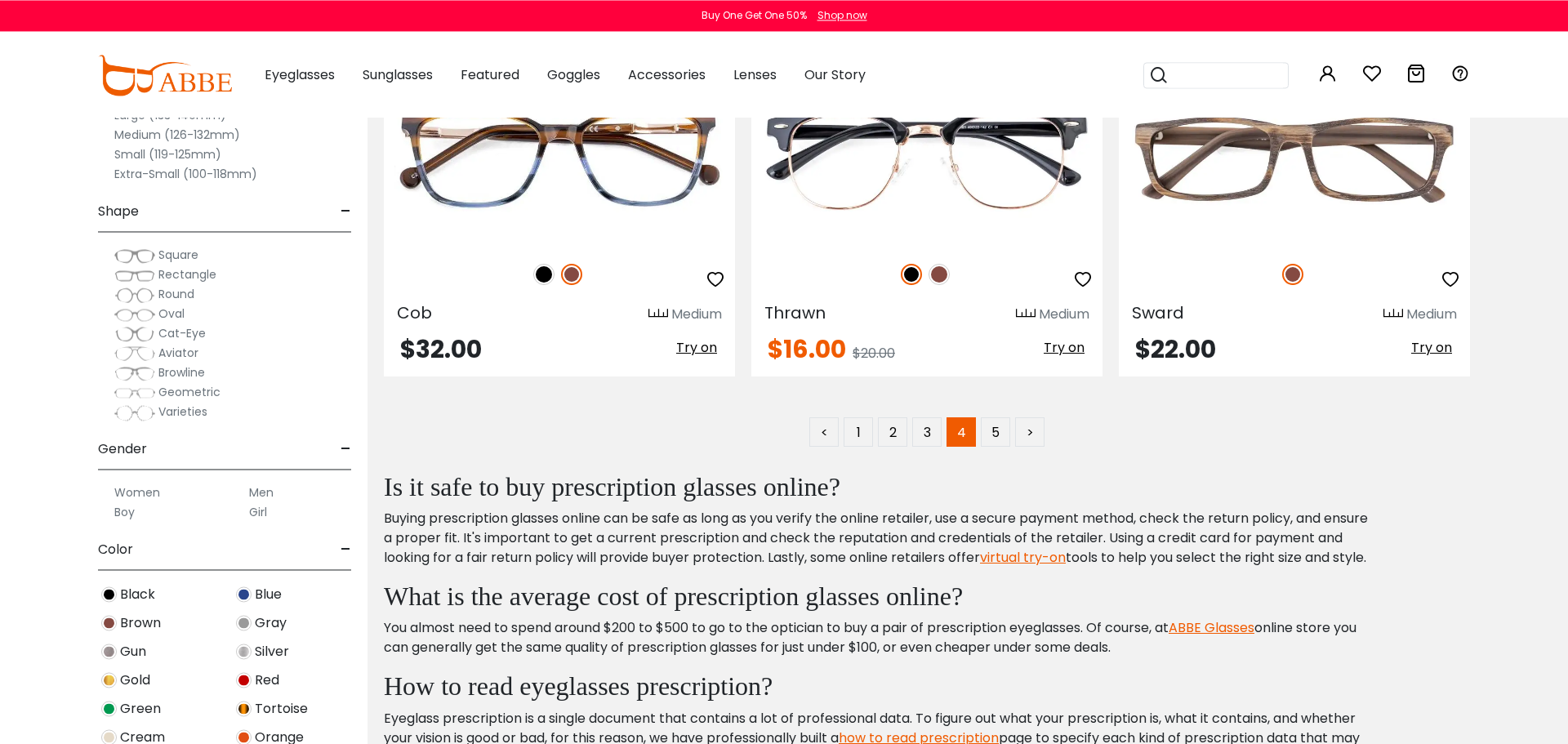
scroll to position [8376, 0]
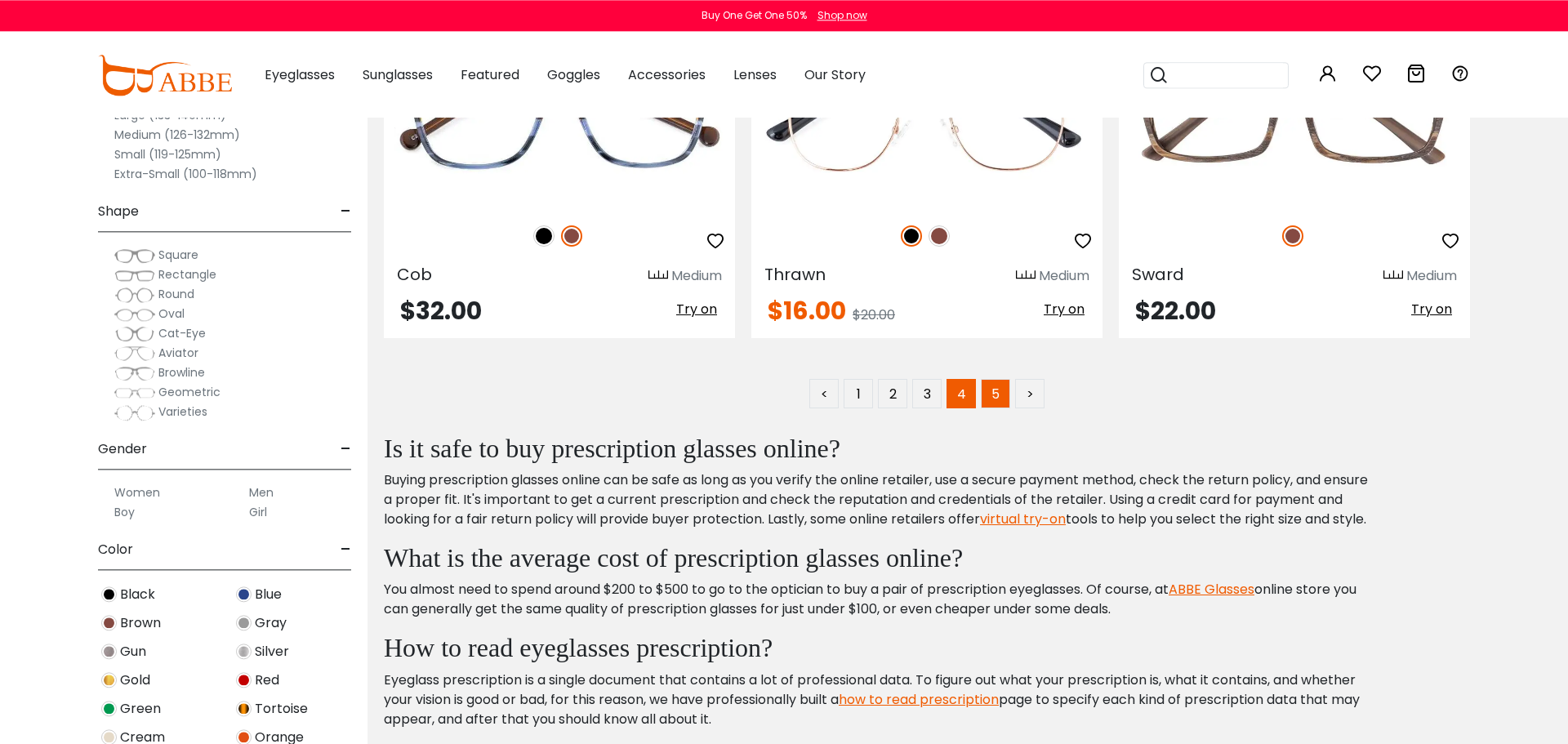
click at [1005, 397] on link "5" at bounding box center [996, 393] width 30 height 30
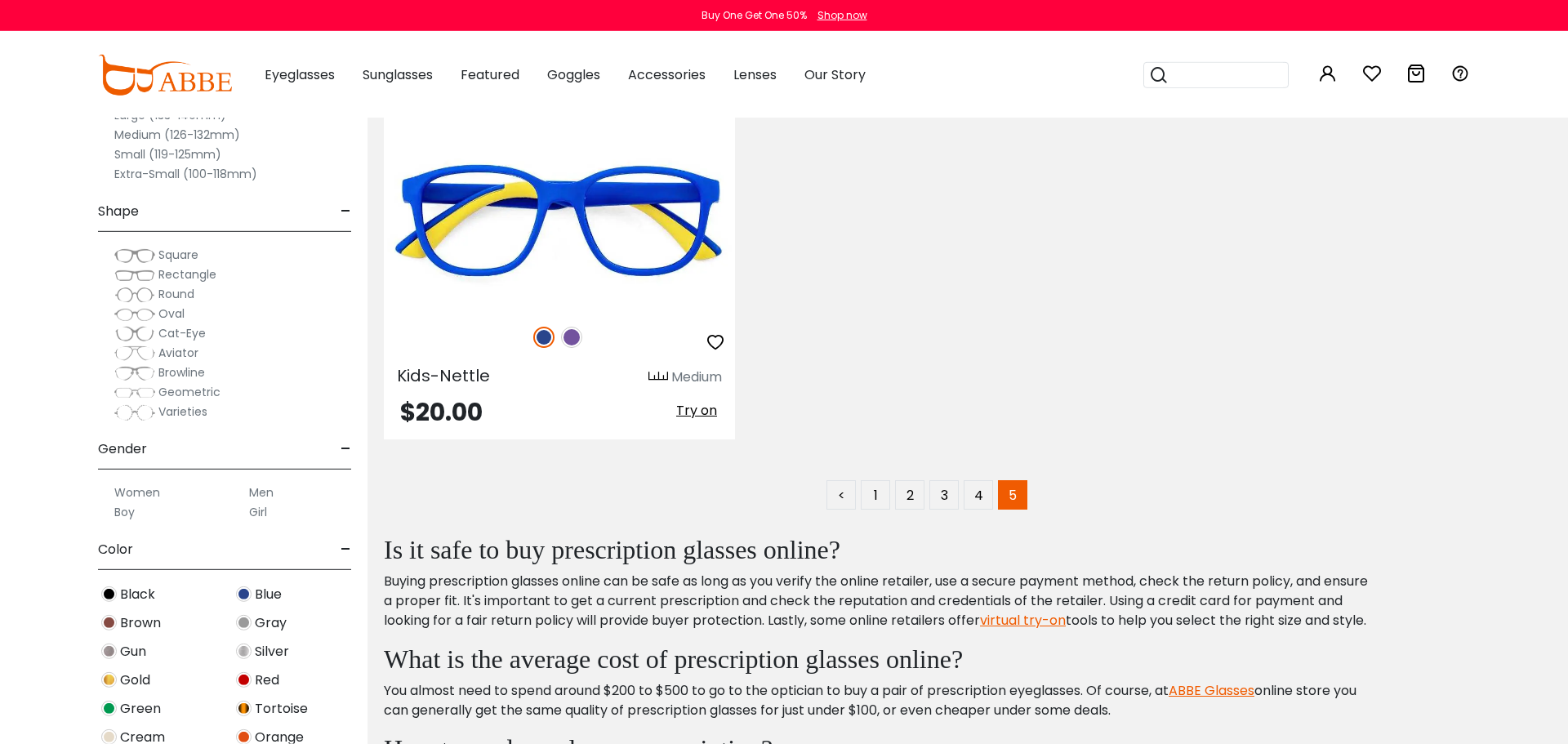
scroll to position [5861, 0]
